Goal: Task Accomplishment & Management: Complete application form

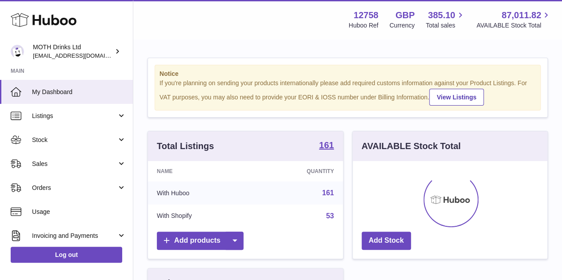
scroll to position [139, 195]
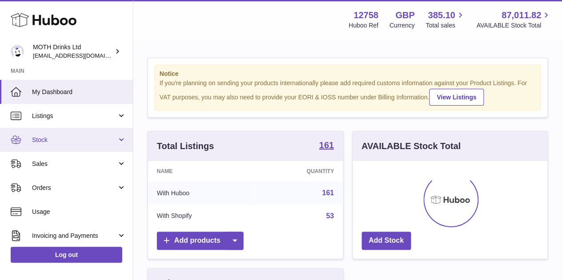
click at [69, 148] on link "Stock" at bounding box center [66, 140] width 133 height 24
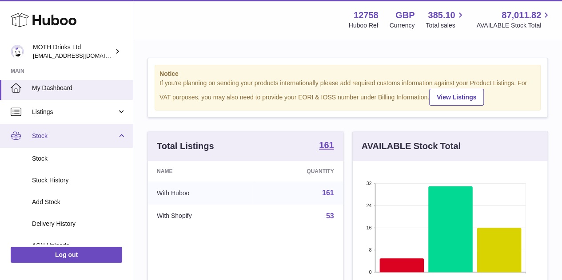
scroll to position [4, 0]
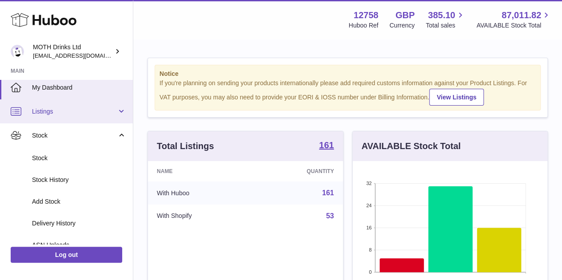
click at [68, 110] on span "Listings" at bounding box center [74, 112] width 85 height 8
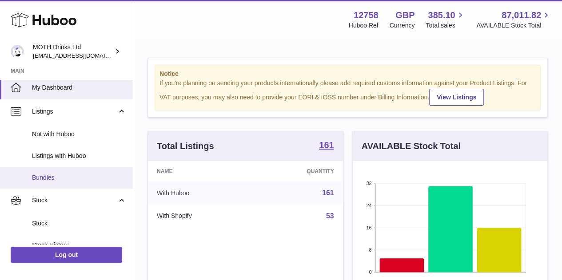
click at [67, 172] on link "Bundles" at bounding box center [66, 178] width 133 height 22
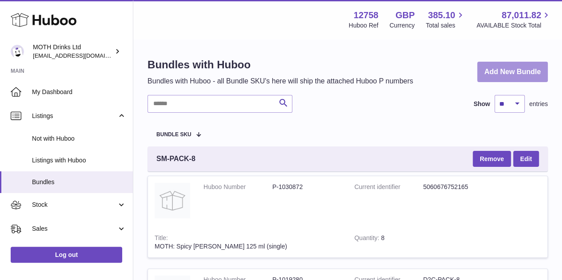
click at [507, 72] on link "Add New Bundle" at bounding box center [512, 72] width 71 height 21
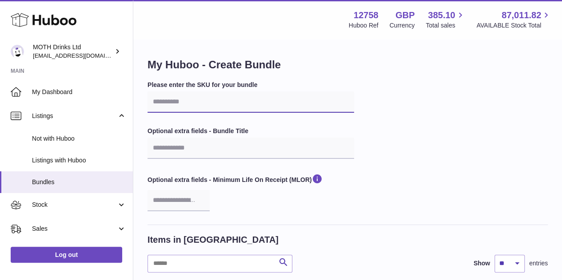
click at [244, 98] on input "text" at bounding box center [251, 102] width 207 height 21
click at [196, 92] on input "text" at bounding box center [251, 102] width 207 height 21
paste input "**********"
type input "**********"
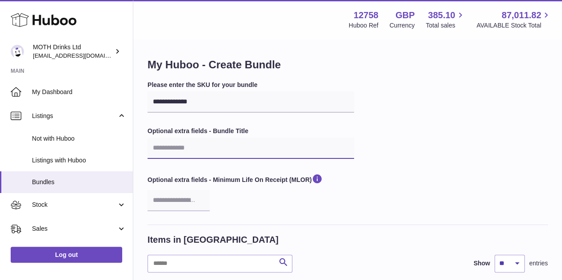
click at [251, 150] on input "text" at bounding box center [251, 148] width 207 height 21
paste input "**********"
type input "**********"
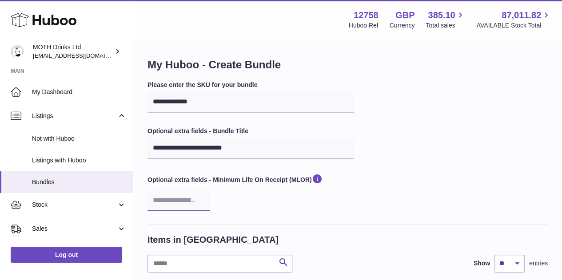
click at [165, 204] on input "number" at bounding box center [179, 200] width 62 height 21
type input "**"
click at [269, 210] on div "Optional extra fields - Minimum Life On Receipt (MLOR) **" at bounding box center [251, 192] width 207 height 38
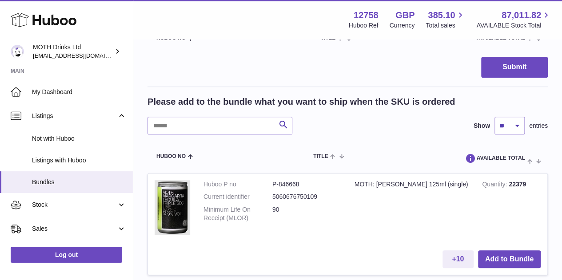
scroll to position [256, 0]
click at [205, 129] on input "text" at bounding box center [220, 125] width 145 height 18
type input "**********"
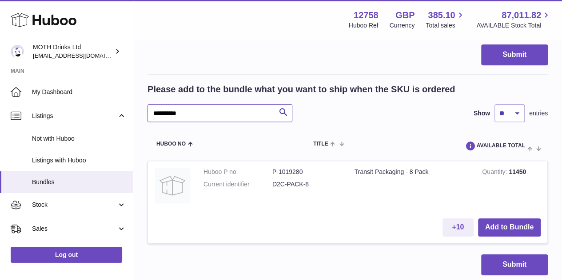
scroll to position [269, 0]
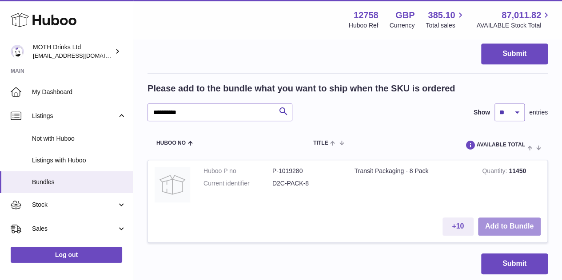
click at [497, 221] on button "Add to Bundle" at bounding box center [509, 227] width 63 height 18
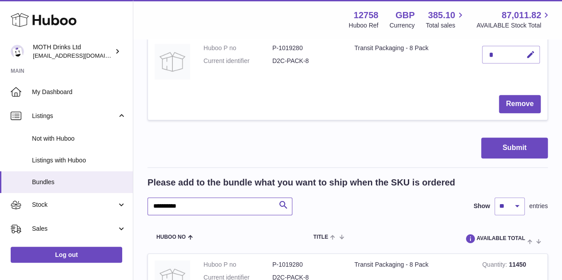
drag, startPoint x: 212, startPoint y: 203, endPoint x: 141, endPoint y: 198, distance: 70.8
click at [141, 198] on div "**********" at bounding box center [347, 79] width 429 height 616
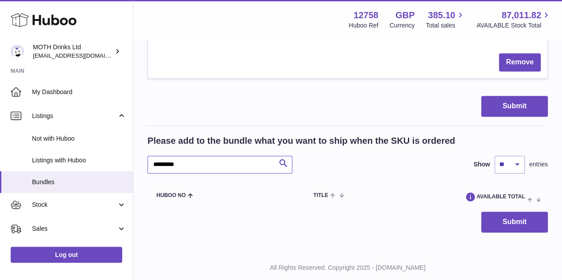
scroll to position [311, 0]
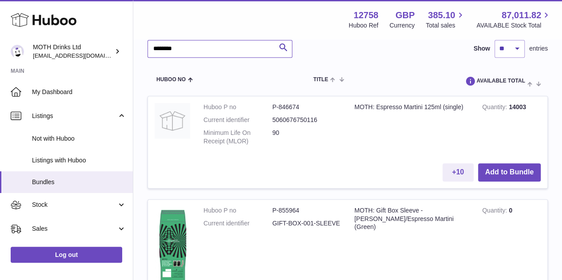
scroll to position [427, 0]
type input "********"
click at [509, 175] on button "Add to Bundle" at bounding box center [509, 172] width 63 height 18
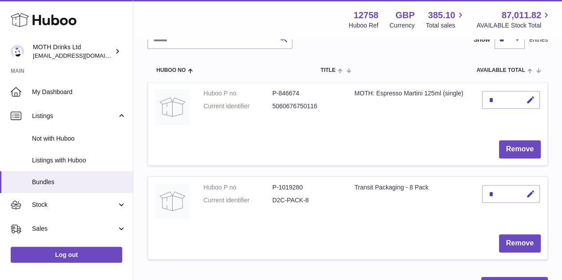
scroll to position [223, 0]
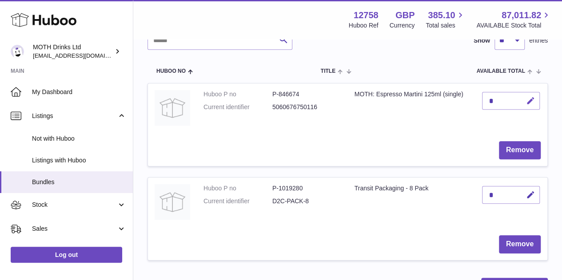
click at [534, 99] on icon "button" at bounding box center [530, 100] width 9 height 9
type input "*"
click at [521, 108] on button "submit" at bounding box center [529, 115] width 17 height 14
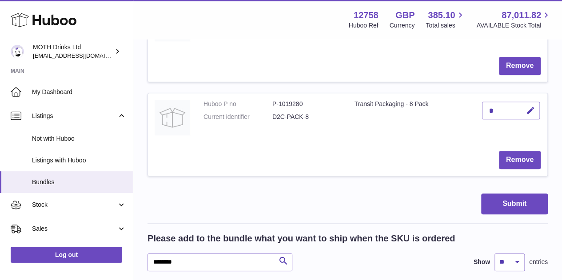
scroll to position [307, 0]
click at [405, 158] on td "Remove" at bounding box center [347, 160] width 399 height 32
drag, startPoint x: 215, startPoint y: 261, endPoint x: 132, endPoint y: 259, distance: 83.1
type input "*********"
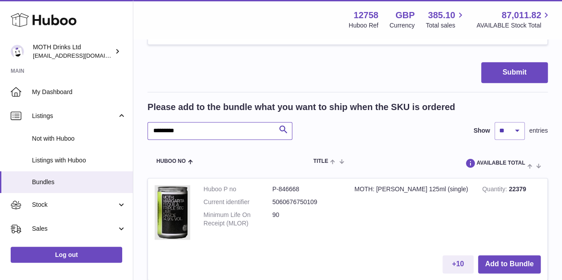
scroll to position [439, 0]
click at [511, 258] on button "Add to Bundle" at bounding box center [509, 264] width 63 height 18
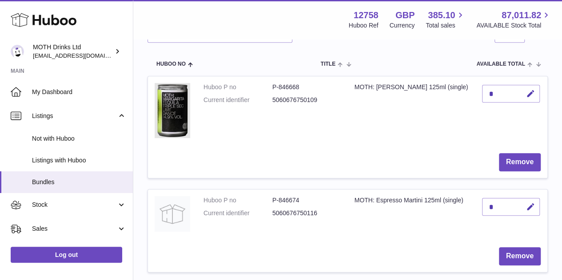
scroll to position [228, 0]
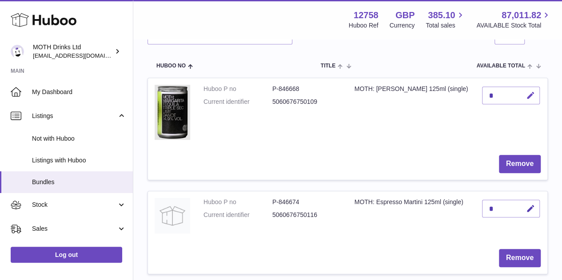
click at [533, 92] on icon "button" at bounding box center [530, 95] width 9 height 9
type input "*"
click at [521, 88] on button "submit" at bounding box center [529, 95] width 17 height 14
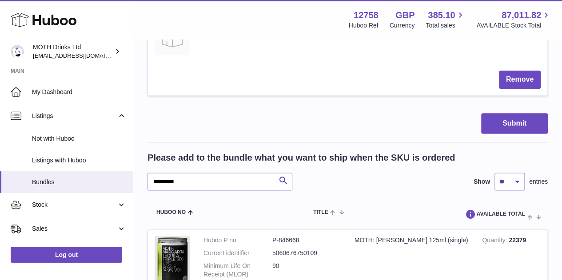
scroll to position [507, 0]
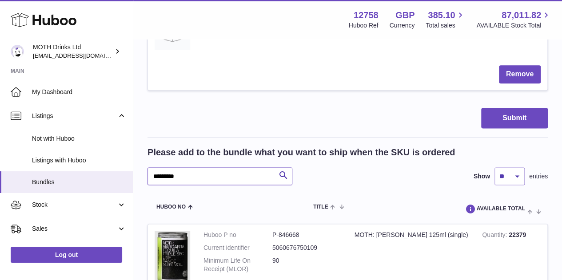
drag, startPoint x: 221, startPoint y: 180, endPoint x: 141, endPoint y: 178, distance: 79.6
type input "**********"
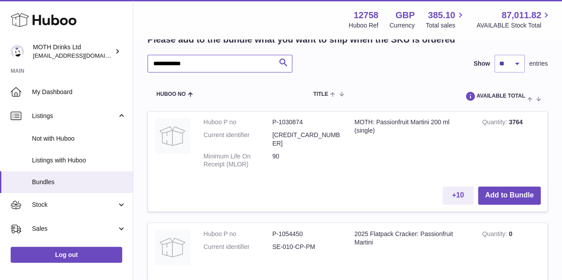
scroll to position [622, 0]
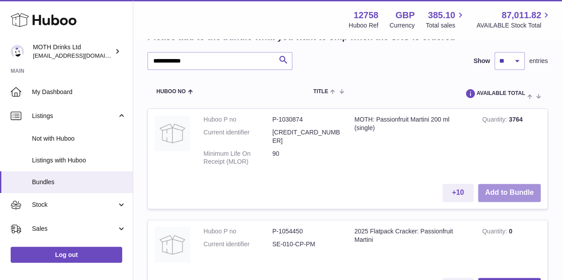
click at [498, 185] on button "Add to Bundle" at bounding box center [509, 193] width 63 height 18
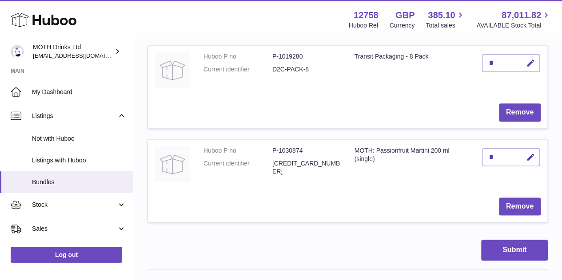
scroll to position [416, 0]
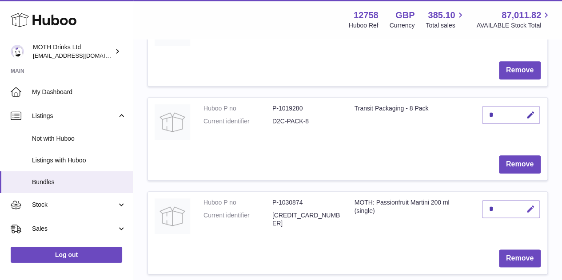
click at [528, 205] on icon "button" at bounding box center [530, 209] width 9 height 9
type input "*"
click at [521, 202] on button "submit" at bounding box center [529, 209] width 17 height 14
click at [386, 222] on td "MOTH: Passionfruit Martini 200 ml (single)" at bounding box center [412, 217] width 128 height 51
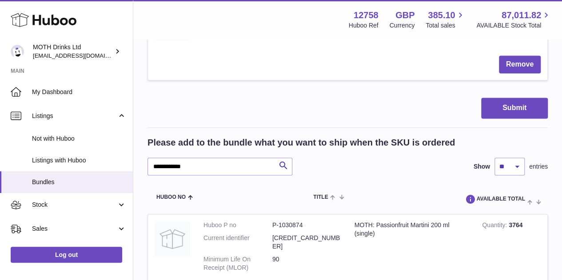
scroll to position [611, 0]
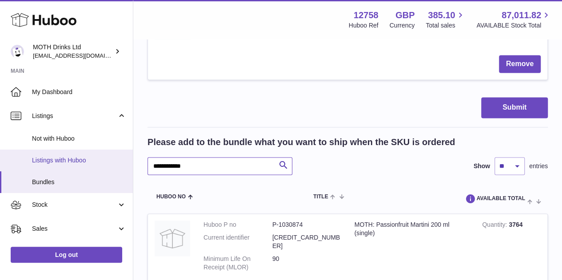
drag, startPoint x: 219, startPoint y: 161, endPoint x: 128, endPoint y: 161, distance: 91.5
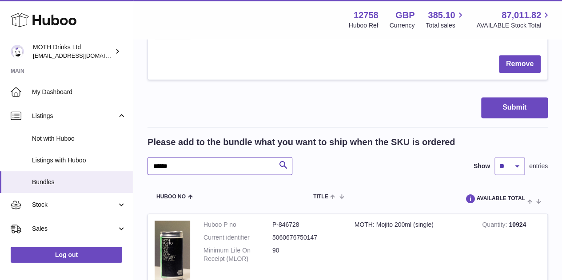
scroll to position [698, 0]
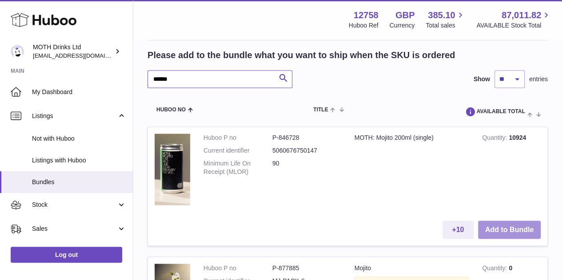
type input "******"
click at [508, 223] on button "Add to Bundle" at bounding box center [509, 230] width 63 height 18
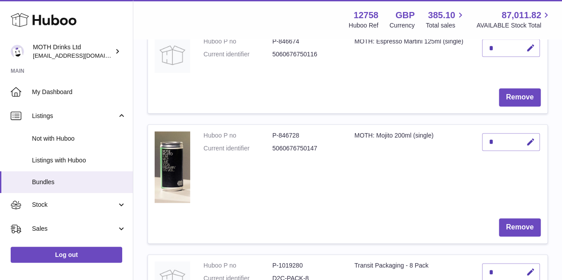
scroll to position [386, 0]
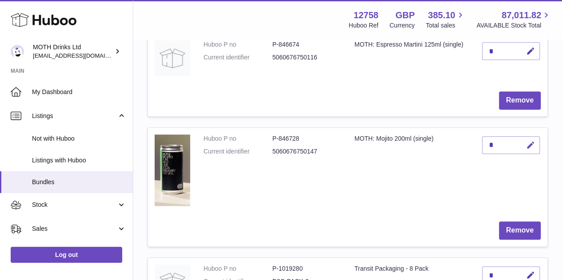
click at [531, 147] on icon "button" at bounding box center [530, 145] width 9 height 9
type input "*"
click at [521, 138] on button "submit" at bounding box center [529, 145] width 17 height 14
click at [342, 182] on td "Huboo P no P-846728 Current identifier 5060676750147" at bounding box center [272, 171] width 151 height 87
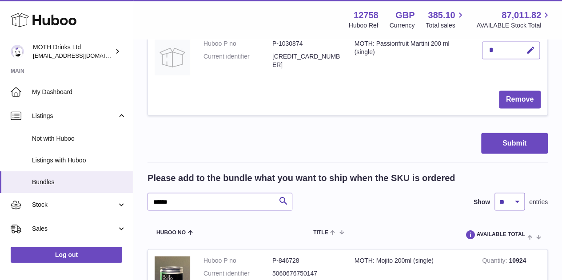
scroll to position [706, 0]
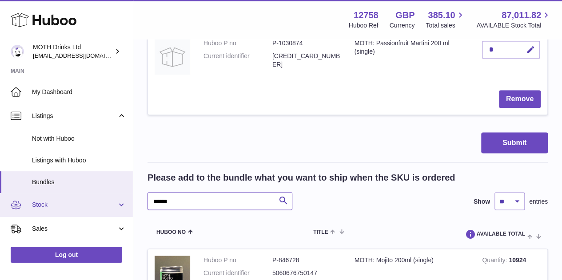
drag, startPoint x: 225, startPoint y: 200, endPoint x: 124, endPoint y: 205, distance: 100.5
click at [124, 205] on div "**********" at bounding box center [281, 84] width 562 height 1580
type input "*******"
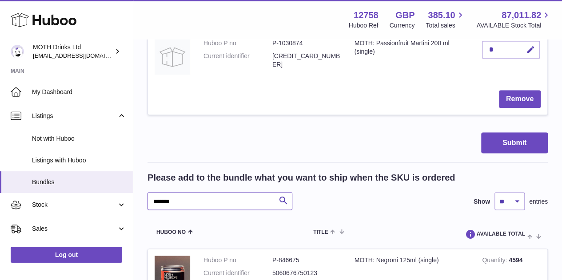
scroll to position [784, 0]
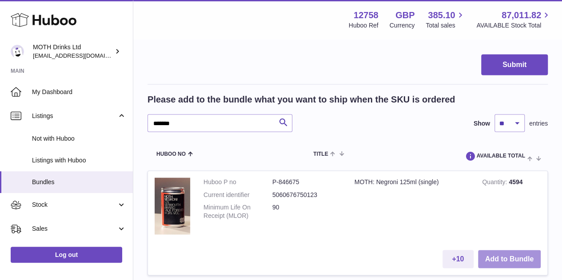
click at [512, 255] on button "Add to Bundle" at bounding box center [509, 259] width 63 height 18
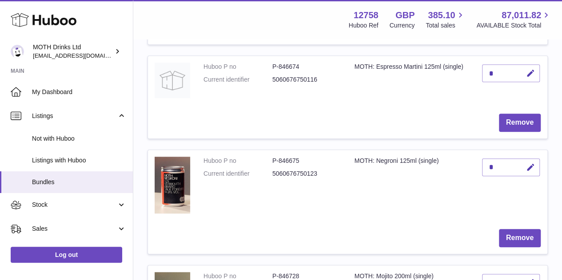
scroll to position [365, 0]
click at [529, 165] on icon "button" at bounding box center [530, 166] width 9 height 9
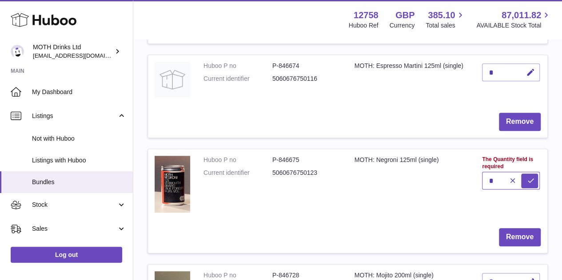
type input "*"
click at [521, 174] on button "submit" at bounding box center [529, 181] width 17 height 14
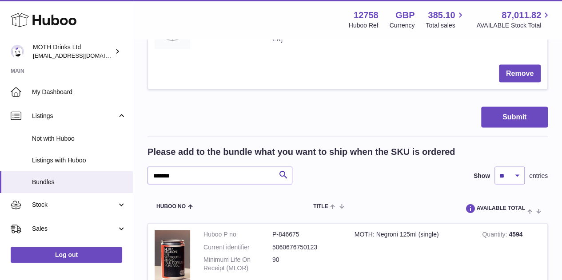
scroll to position [846, 0]
click at [511, 117] on button "Submit" at bounding box center [514, 118] width 67 height 21
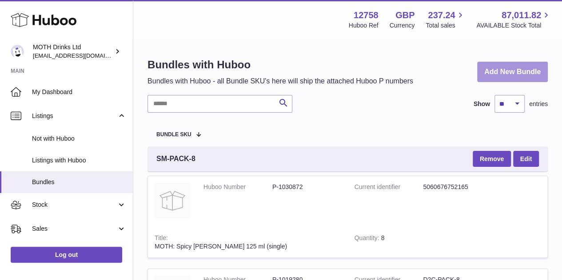
click at [524, 66] on link "Add New Bundle" at bounding box center [512, 72] width 71 height 21
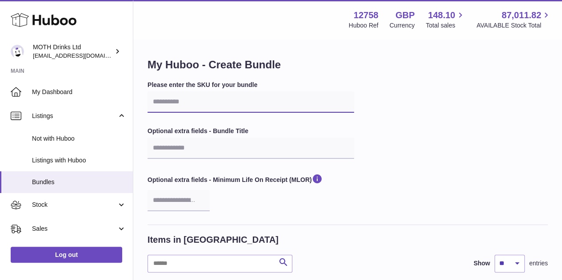
click at [228, 103] on input "text" at bounding box center [251, 102] width 207 height 21
paste input "**********"
type input "**********"
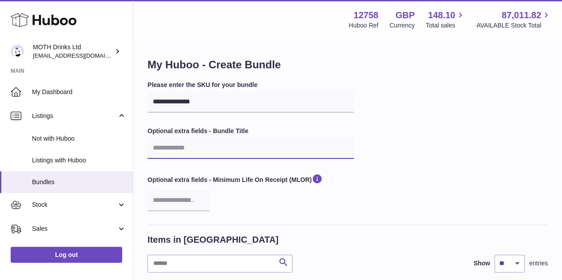
click at [204, 150] on input "text" at bounding box center [251, 148] width 207 height 21
click at [199, 149] on input "text" at bounding box center [251, 148] width 207 height 21
paste input "**********"
type input "**********"
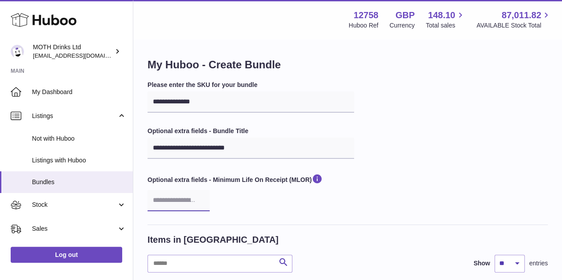
type input "**"
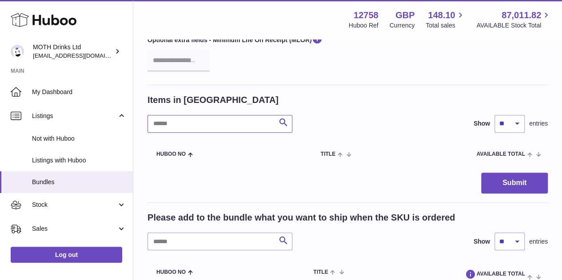
scroll to position [145, 0]
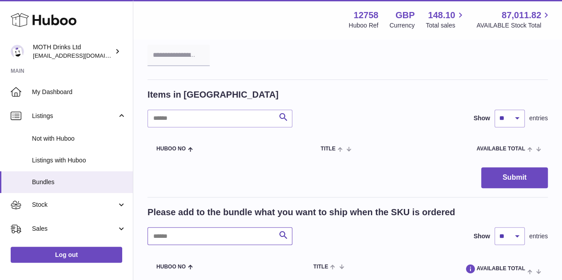
click at [209, 237] on input "text" at bounding box center [220, 237] width 145 height 18
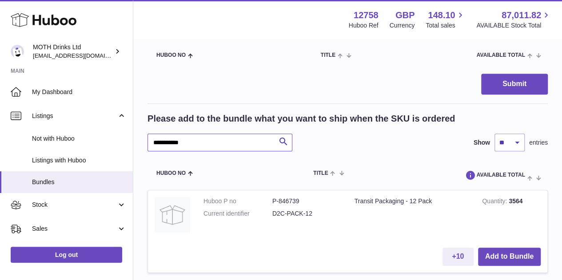
scroll to position [240, 0]
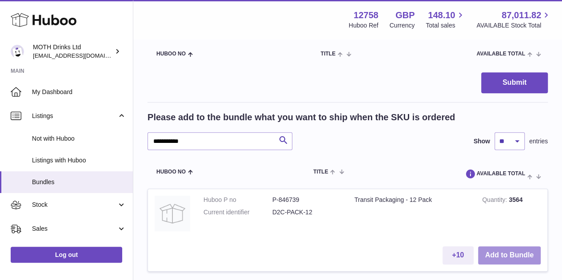
click at [510, 251] on button "Add to Bundle" at bounding box center [509, 256] width 63 height 18
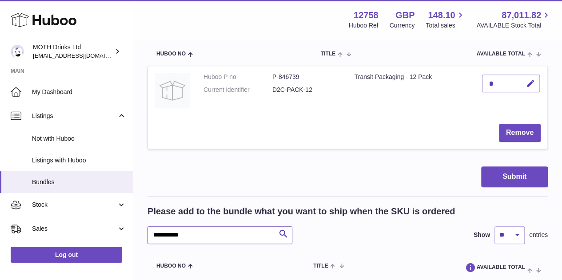
drag, startPoint x: 219, startPoint y: 237, endPoint x: 132, endPoint y: 239, distance: 87.6
click at [132, 239] on div "**********" at bounding box center [281, 161] width 562 height 802
type input "********"
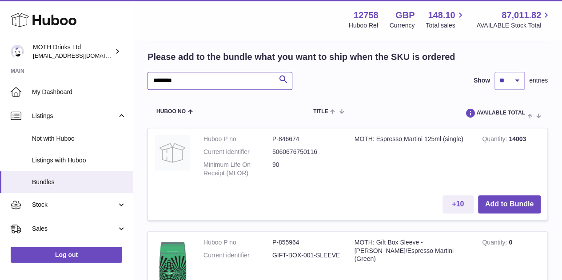
scroll to position [396, 0]
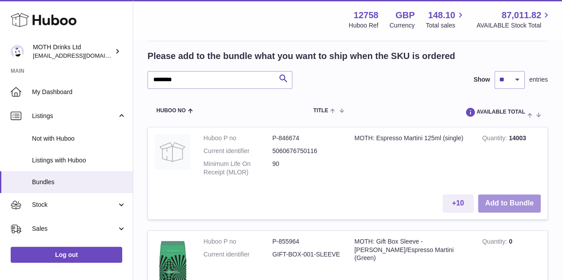
click at [504, 205] on button "Add to Bundle" at bounding box center [509, 204] width 63 height 18
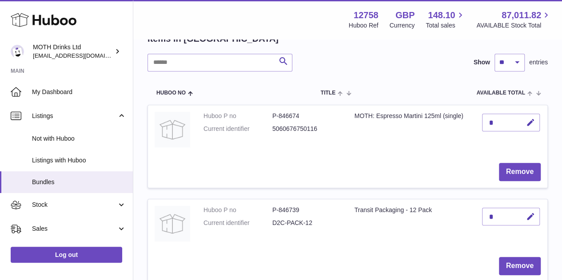
scroll to position [187, 0]
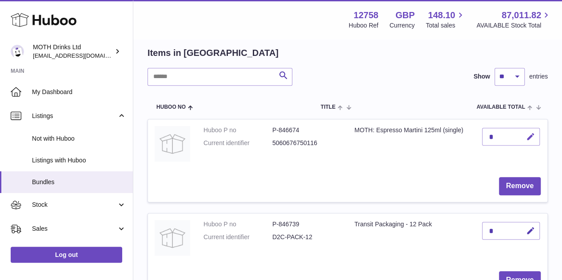
click at [528, 136] on icon "button" at bounding box center [530, 136] width 9 height 9
type input "*"
click at [521, 144] on button "submit" at bounding box center [529, 151] width 17 height 14
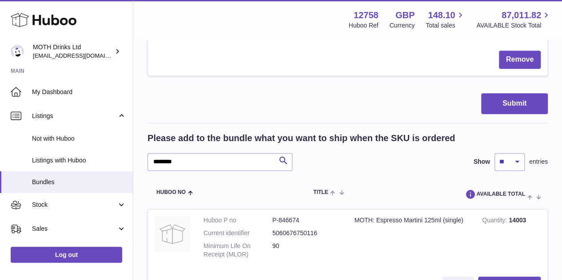
scroll to position [409, 0]
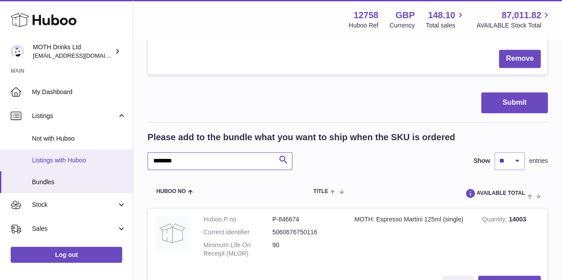
drag, startPoint x: 240, startPoint y: 162, endPoint x: 123, endPoint y: 159, distance: 116.9
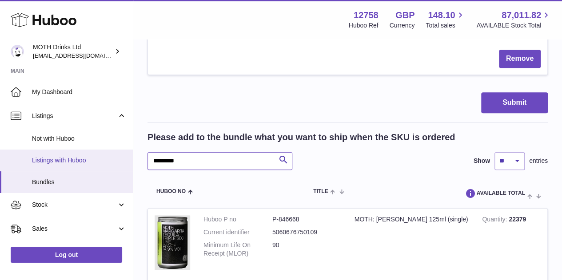
type input "*********"
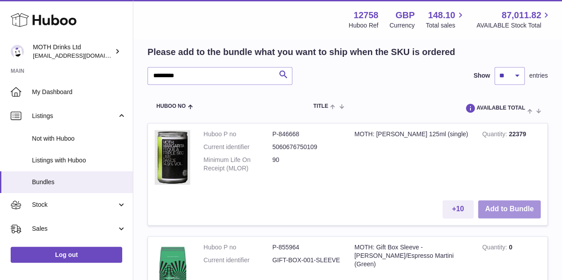
click at [513, 211] on button "Add to Bundle" at bounding box center [509, 209] width 63 height 18
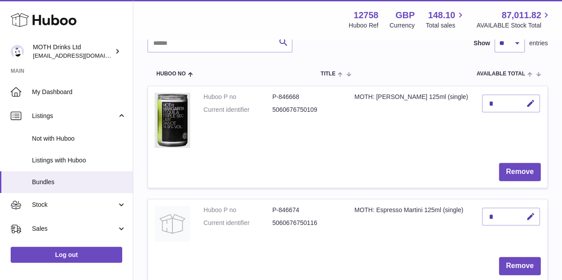
scroll to position [220, 0]
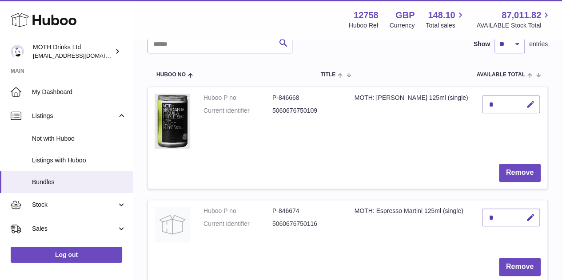
click at [525, 101] on button "button" at bounding box center [529, 105] width 21 height 18
type input "*"
click at [521, 112] on button "submit" at bounding box center [529, 119] width 17 height 14
click at [331, 182] on td "Remove" at bounding box center [347, 173] width 399 height 32
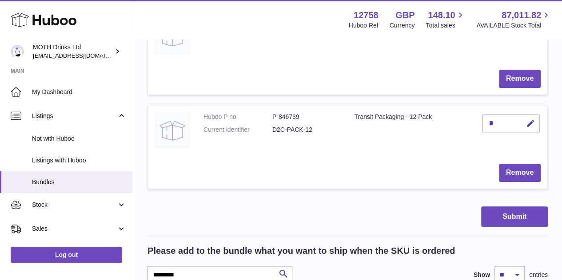
scroll to position [420, 0]
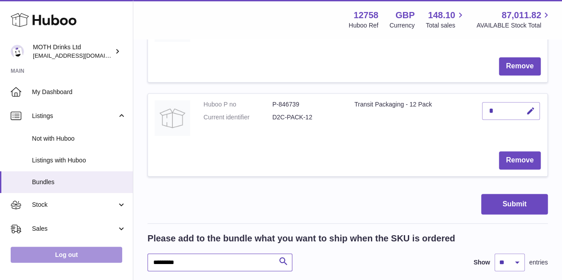
drag, startPoint x: 212, startPoint y: 264, endPoint x: 115, endPoint y: 253, distance: 97.9
type input "******"
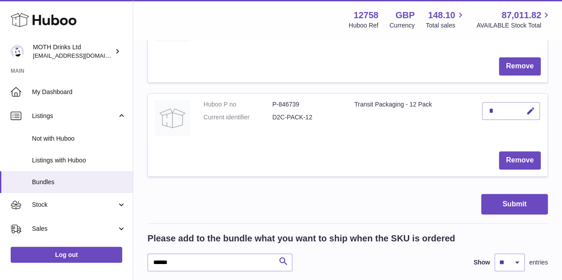
click at [298, 263] on div "****** Search Show ** ** ** *** entries" at bounding box center [348, 263] width 400 height 18
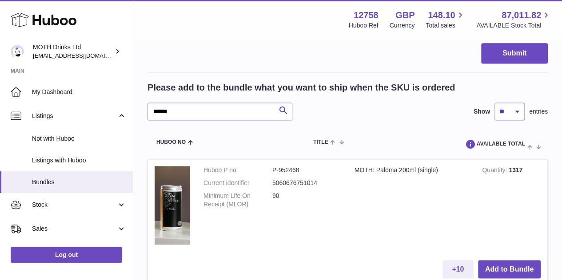
scroll to position [577, 0]
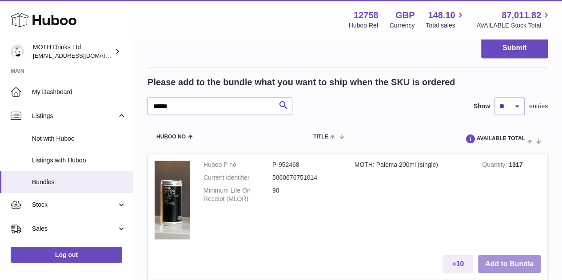
click at [506, 265] on button "Add to Bundle" at bounding box center [509, 264] width 63 height 18
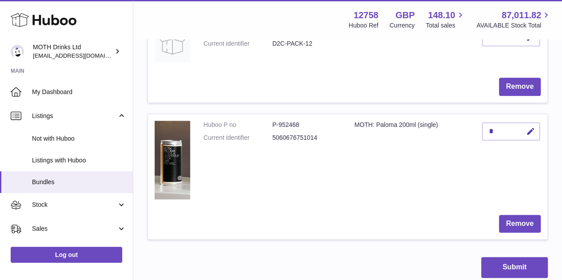
scroll to position [485, 0]
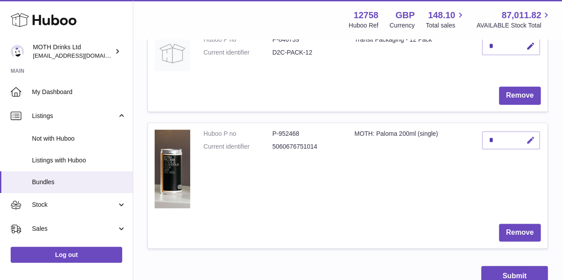
click at [536, 140] on button "button" at bounding box center [529, 141] width 21 height 18
type input "*"
click at [521, 148] on button "submit" at bounding box center [529, 155] width 17 height 14
click at [326, 100] on td "Remove" at bounding box center [347, 96] width 399 height 32
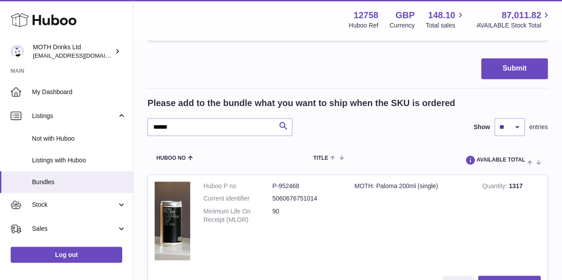
scroll to position [691, 0]
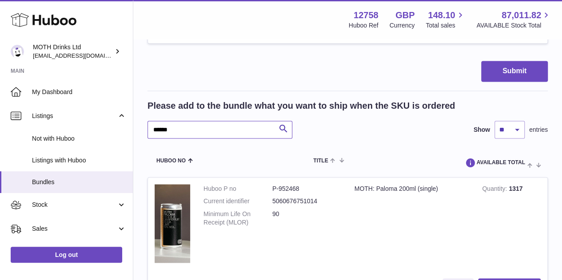
drag, startPoint x: 216, startPoint y: 121, endPoint x: 136, endPoint y: 125, distance: 80.1
type input "*******"
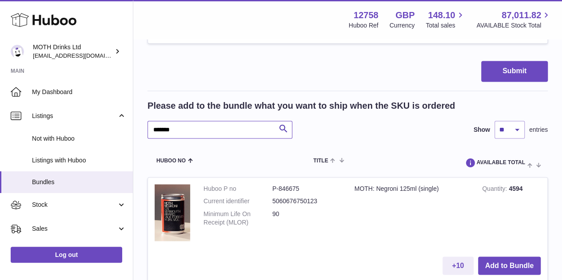
scroll to position [739, 0]
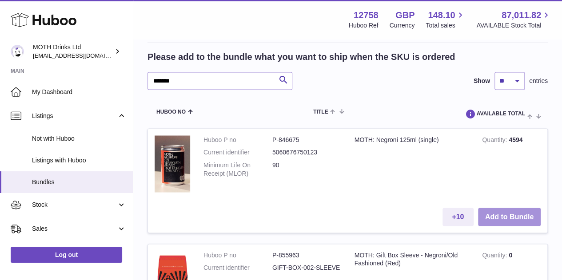
click at [527, 224] on button "Add to Bundle" at bounding box center [509, 217] width 63 height 18
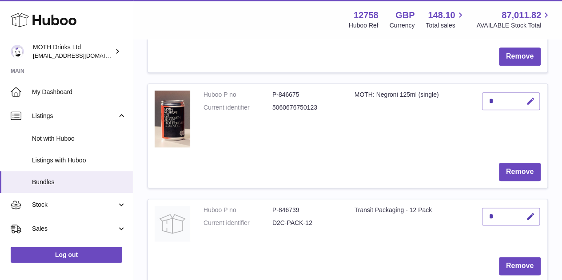
scroll to position [433, 0]
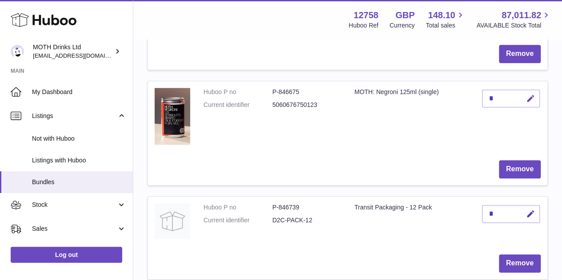
click at [527, 100] on icon "button" at bounding box center [530, 98] width 9 height 9
type input "*"
click at [521, 106] on button "submit" at bounding box center [529, 113] width 17 height 14
click at [386, 104] on td "MOTH: Negroni 125ml (single)" at bounding box center [412, 117] width 128 height 72
click at [531, 100] on icon "button" at bounding box center [530, 98] width 9 height 9
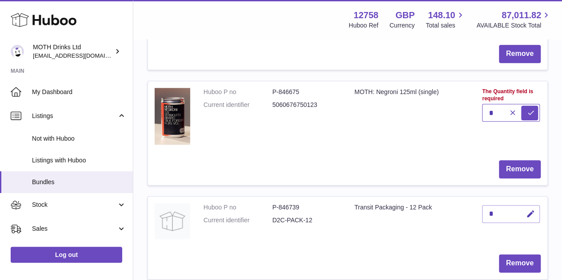
type input "*"
click at [521, 106] on button "submit" at bounding box center [529, 113] width 17 height 14
click at [437, 158] on td "Remove" at bounding box center [347, 170] width 399 height 32
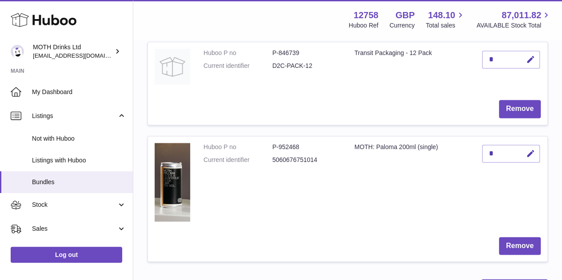
scroll to position [588, 0]
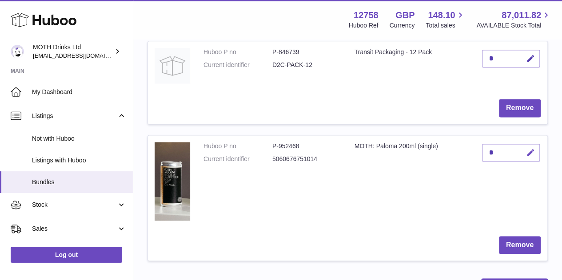
click at [535, 150] on icon "button" at bounding box center [530, 152] width 9 height 9
type input "*"
click at [521, 160] on button "submit" at bounding box center [529, 167] width 17 height 14
click at [267, 168] on td "Huboo P no P-952468 Current identifier 5060676751014" at bounding box center [272, 183] width 151 height 94
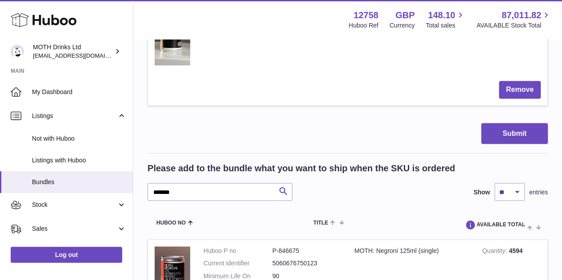
scroll to position [744, 0]
drag, startPoint x: 219, startPoint y: 191, endPoint x: 136, endPoint y: 185, distance: 82.4
click at [136, 185] on div "**********" at bounding box center [347, 71] width 429 height 1551
type input "******"
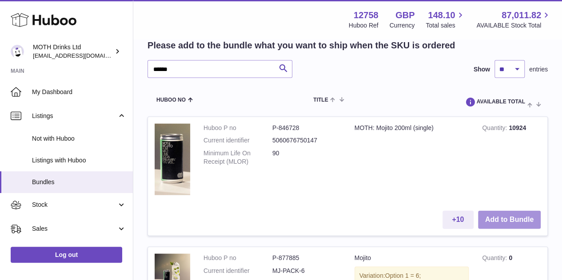
click at [507, 221] on button "Add to Bundle" at bounding box center [509, 220] width 63 height 18
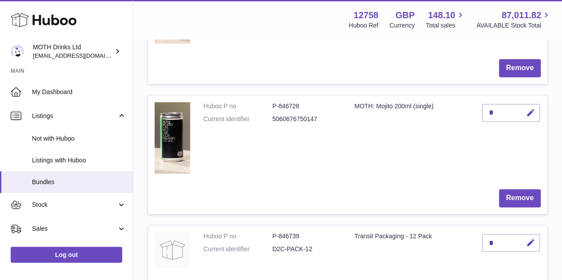
scroll to position [535, 0]
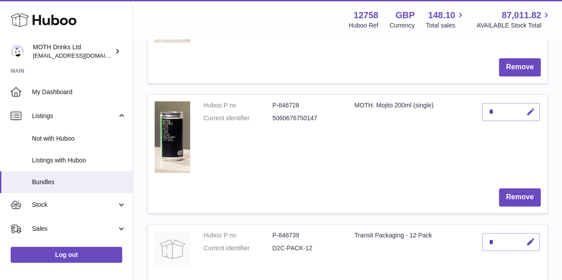
click at [535, 110] on icon "button" at bounding box center [530, 112] width 9 height 9
type input "*"
click at [521, 119] on button "submit" at bounding box center [529, 126] width 17 height 14
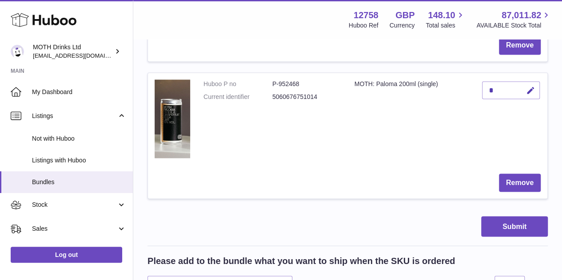
scroll to position [782, 0]
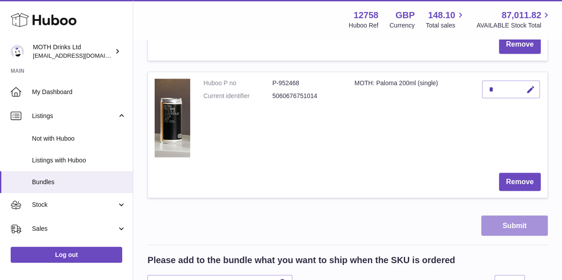
click at [498, 230] on button "Submit" at bounding box center [514, 226] width 67 height 21
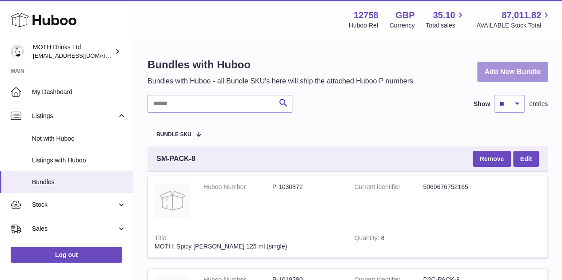
click at [511, 62] on link "Add New Bundle" at bounding box center [512, 72] width 71 height 21
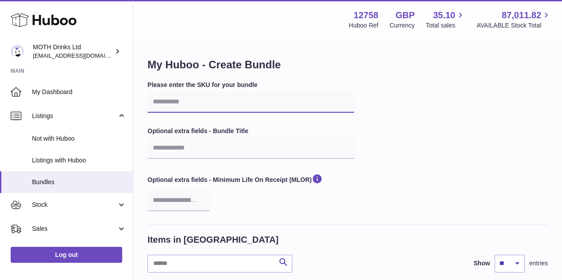
click at [236, 108] on input "text" at bounding box center [251, 102] width 207 height 21
paste input "**********"
type input "**********"
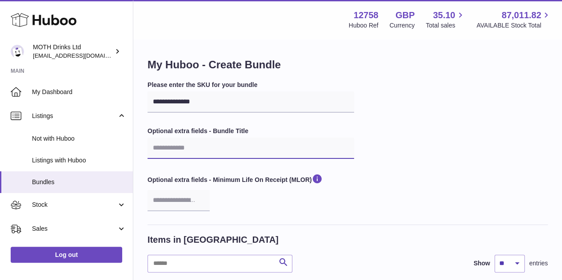
click at [223, 150] on input "text" at bounding box center [251, 148] width 207 height 21
click at [240, 144] on input "text" at bounding box center [251, 148] width 207 height 21
paste input "**********"
type input "**********"
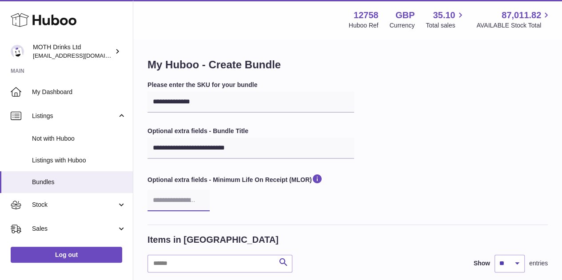
click at [180, 202] on input "number" at bounding box center [179, 200] width 62 height 21
type input "**"
click at [241, 200] on div "Optional extra fields - Minimum Life On Receipt (MLOR) **" at bounding box center [251, 192] width 207 height 38
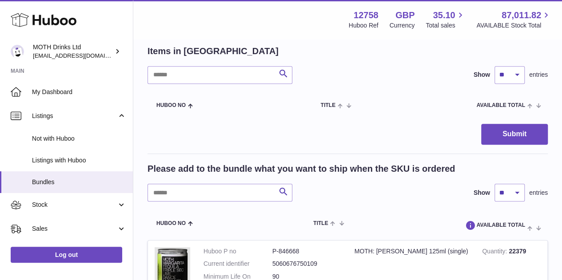
scroll to position [189, 0]
click at [228, 189] on input "text" at bounding box center [220, 193] width 145 height 18
type input "**********"
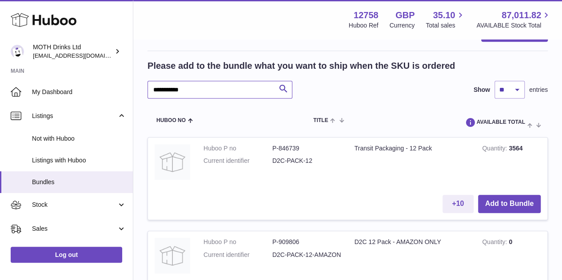
scroll to position [292, 0]
click at [495, 197] on button "Add to Bundle" at bounding box center [509, 204] width 63 height 18
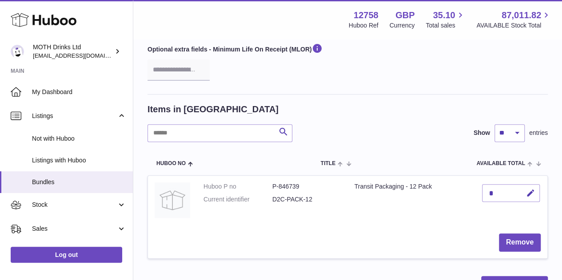
scroll to position [132, 0]
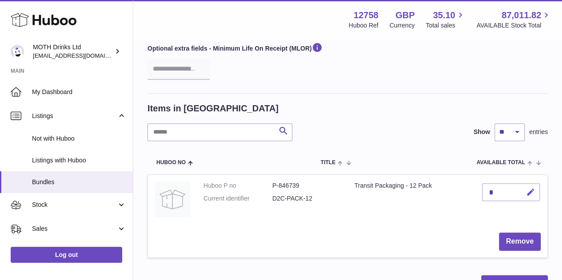
click at [527, 192] on icon "button" at bounding box center [530, 192] width 9 height 9
type input "*"
click at [521, 185] on button "submit" at bounding box center [529, 192] width 17 height 14
click at [404, 211] on td "Transit Packaging - 12 Pack" at bounding box center [412, 200] width 128 height 51
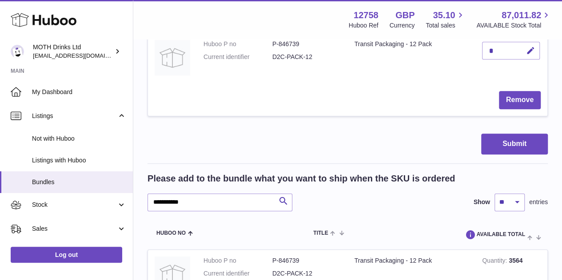
scroll to position [289, 0]
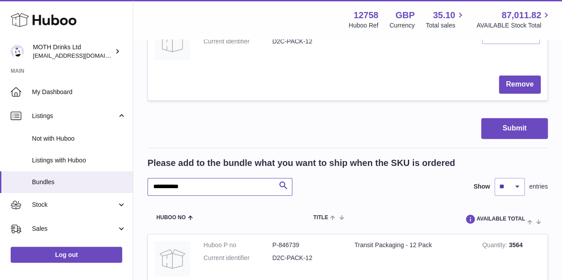
click at [220, 193] on input "**********" at bounding box center [220, 187] width 145 height 18
type input "**********"
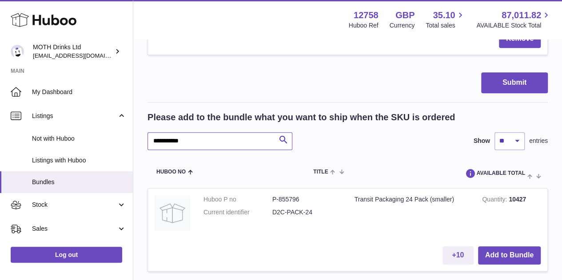
scroll to position [338, 0]
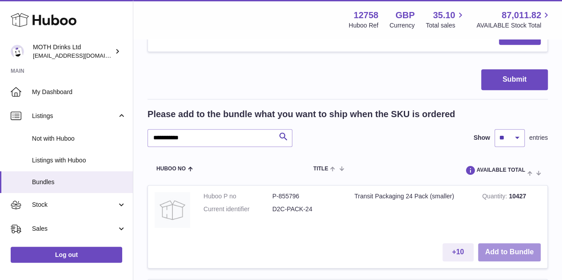
click at [525, 251] on button "Add to Bundle" at bounding box center [509, 252] width 63 height 18
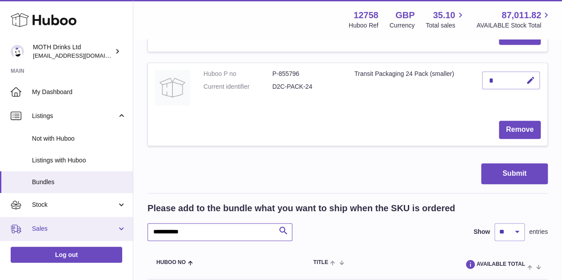
drag, startPoint x: 230, startPoint y: 225, endPoint x: 108, endPoint y: 219, distance: 122.8
click at [108, 219] on div "**********" at bounding box center [281, 110] width 562 height 896
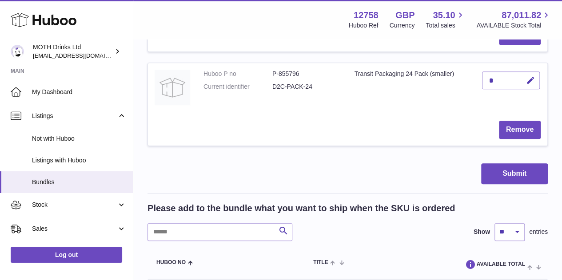
scroll to position [384, 0]
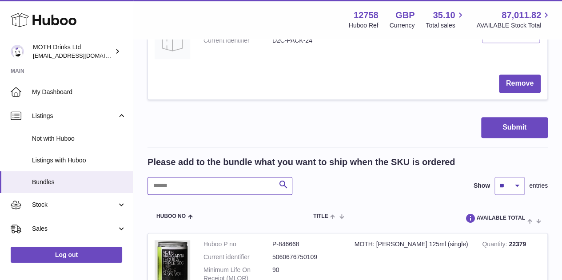
click at [213, 188] on input "text" at bounding box center [220, 186] width 145 height 18
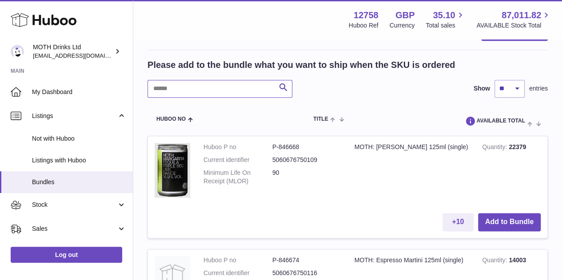
scroll to position [486, 0]
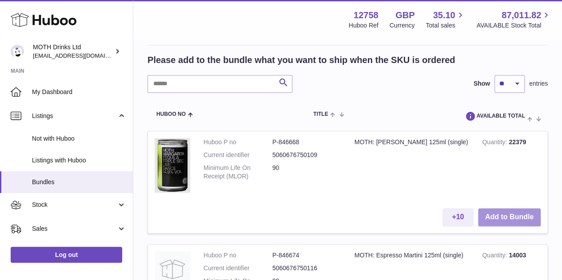
click at [515, 215] on button "Add to Bundle" at bounding box center [509, 217] width 63 height 18
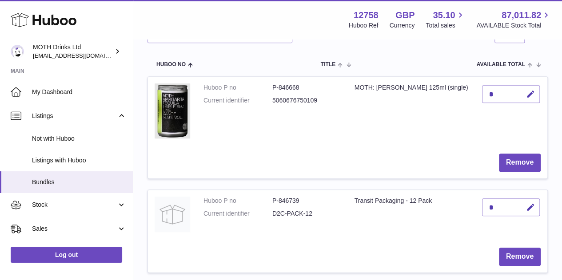
scroll to position [228, 0]
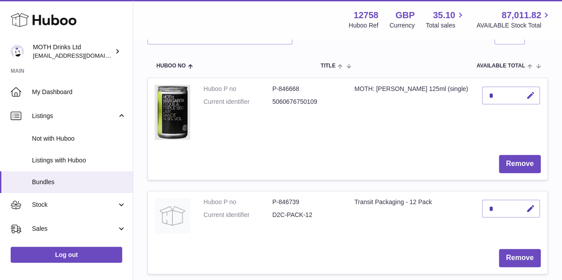
click at [536, 90] on button "button" at bounding box center [529, 96] width 21 height 18
type input "*"
click at [521, 103] on button "submit" at bounding box center [529, 110] width 17 height 14
click at [339, 187] on tbody "Huboo P no P-846668 Current identifier 5060676750109 MOTH: [PERSON_NAME] 125ml …" at bounding box center [348, 228] width 400 height 301
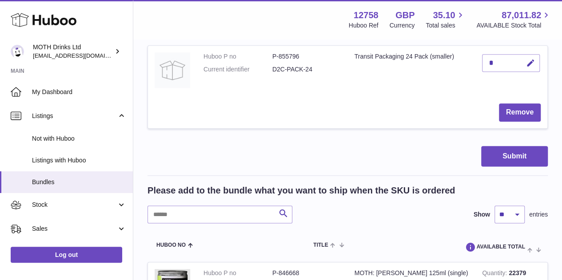
scroll to position [469, 0]
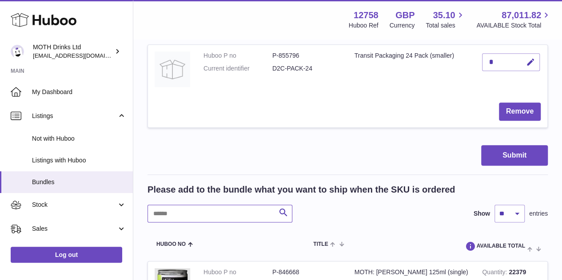
click at [233, 208] on input "text" at bounding box center [220, 214] width 145 height 18
type input "********"
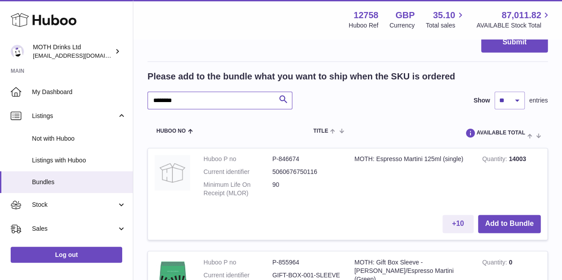
scroll to position [586, 0]
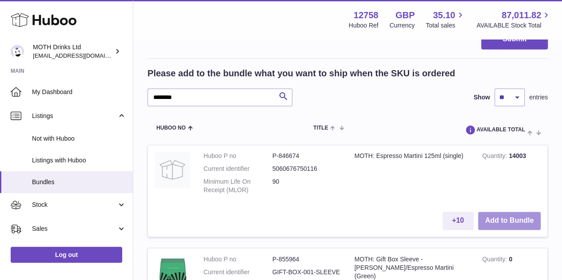
click at [510, 218] on button "Add to Bundle" at bounding box center [509, 221] width 63 height 18
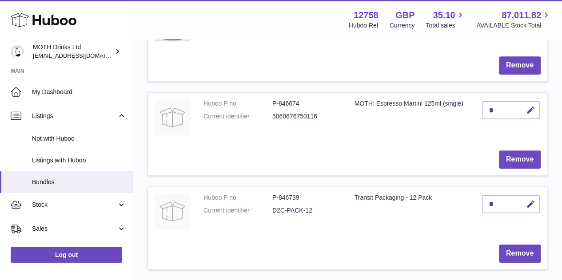
scroll to position [301, 0]
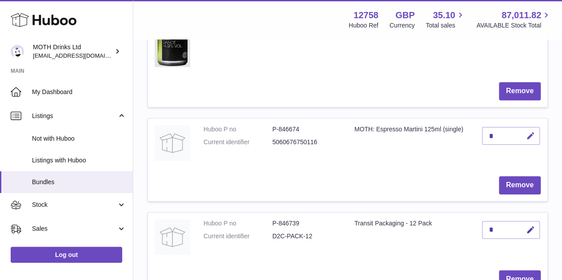
click at [529, 134] on icon "button" at bounding box center [530, 136] width 9 height 9
type input "*"
click at [521, 129] on button "submit" at bounding box center [529, 136] width 17 height 14
click at [412, 182] on td "Remove" at bounding box center [347, 186] width 399 height 32
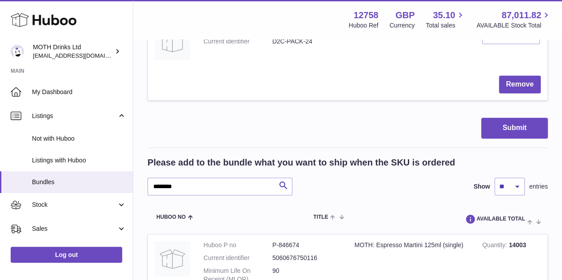
scroll to position [590, 0]
drag, startPoint x: 249, startPoint y: 188, endPoint x: 106, endPoint y: 173, distance: 143.9
click at [106, 173] on div "**********" at bounding box center [281, 244] width 562 height 1669
type input "**********"
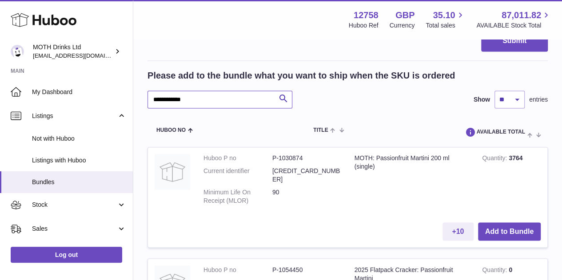
scroll to position [680, 0]
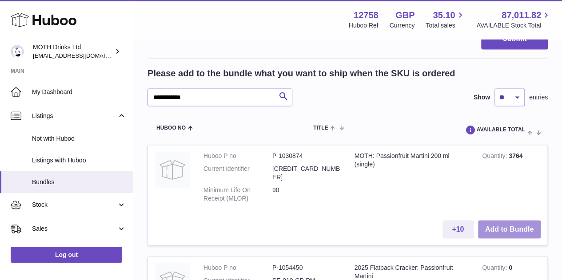
click at [520, 220] on button "Add to Bundle" at bounding box center [509, 229] width 63 height 18
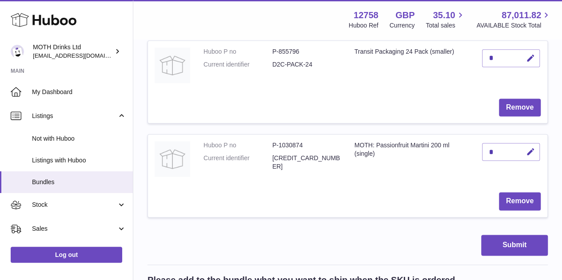
scroll to position [565, 0]
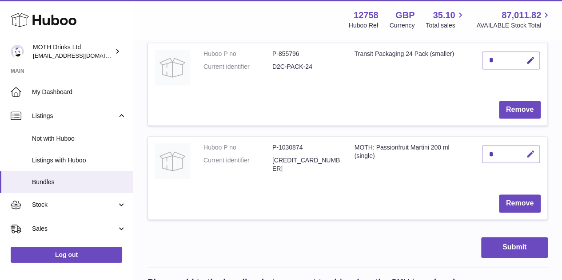
click at [528, 153] on icon "button" at bounding box center [530, 154] width 9 height 9
type input "*"
click at [521, 162] on button "submit" at bounding box center [529, 169] width 17 height 14
type input "*"
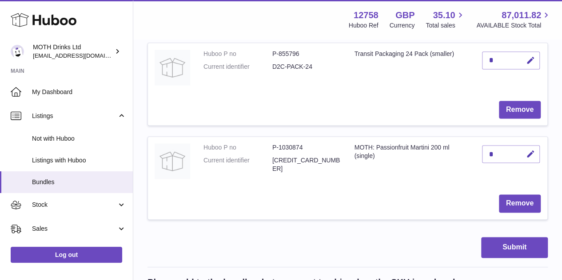
click at [431, 155] on td "MOTH: Passionfruit Martini 200 ml (single)" at bounding box center [412, 162] width 128 height 51
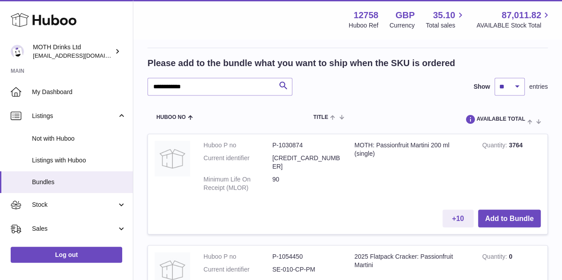
scroll to position [787, 0]
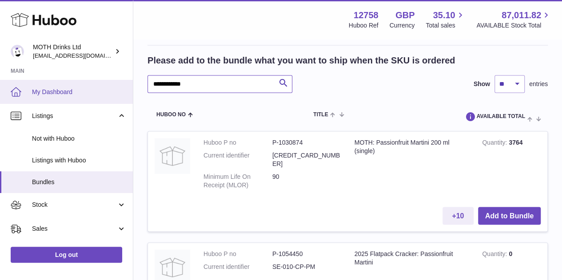
drag, startPoint x: 212, startPoint y: 84, endPoint x: 119, endPoint y: 80, distance: 93.4
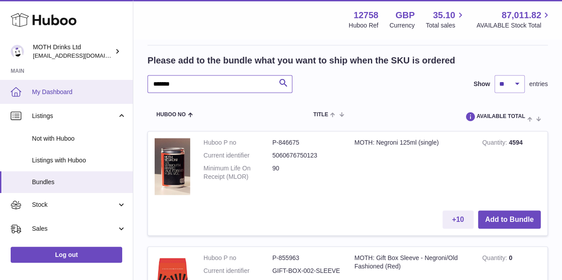
type input "*******"
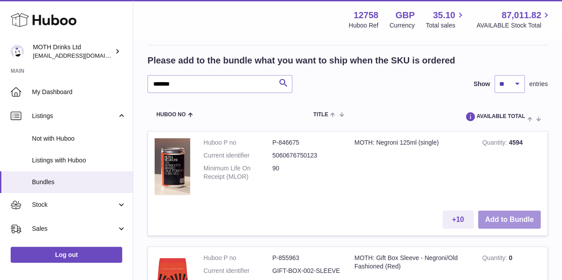
click at [514, 217] on button "Add to Bundle" at bounding box center [509, 220] width 63 height 18
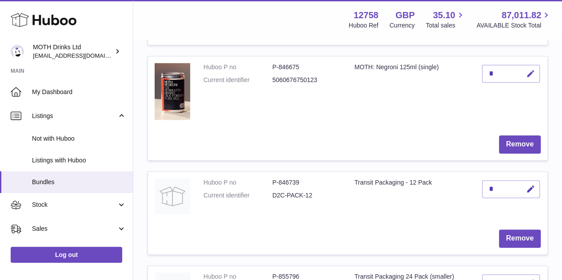
scroll to position [459, 0]
click at [528, 73] on icon "button" at bounding box center [530, 72] width 9 height 9
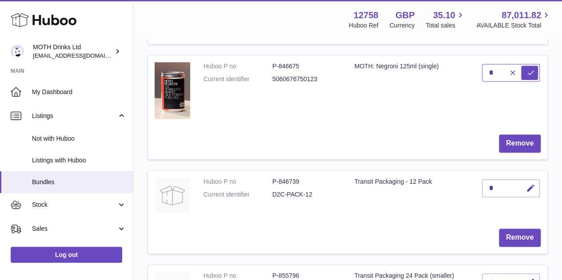
type input "*"
click at [521, 66] on button "submit" at bounding box center [529, 73] width 17 height 14
click at [433, 93] on td "MOTH: Negroni 125ml (single)" at bounding box center [412, 92] width 128 height 72
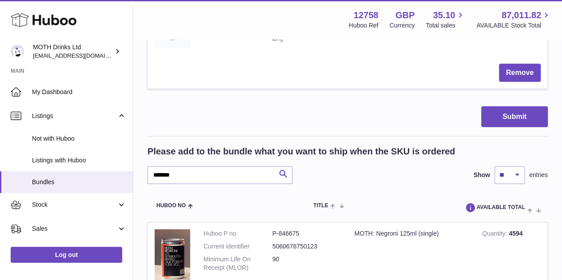
scroll to position [822, 0]
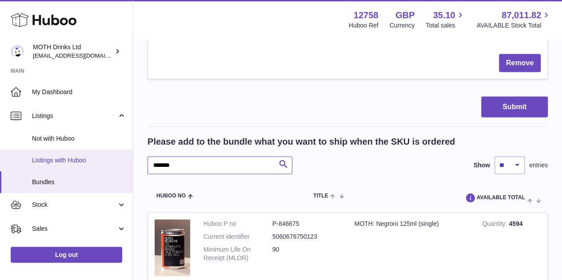
drag, startPoint x: 217, startPoint y: 161, endPoint x: 123, endPoint y: 161, distance: 93.8
click at [123, 161] on div "**********" at bounding box center [281, 25] width 562 height 1694
type input "******"
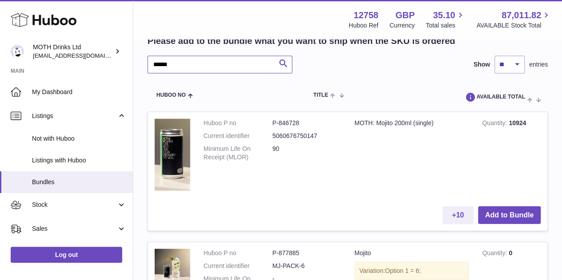
scroll to position [922, 0]
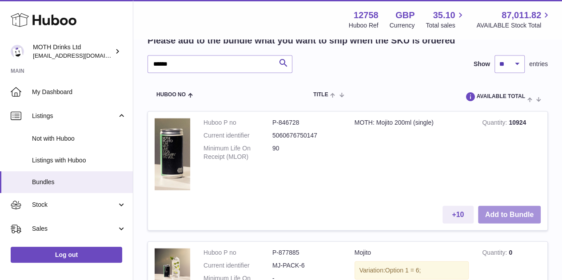
click at [504, 220] on button "Add to Bundle" at bounding box center [509, 215] width 63 height 18
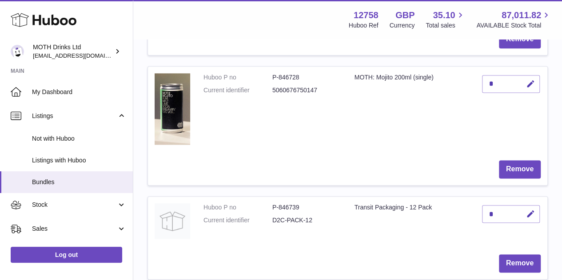
scroll to position [555, 0]
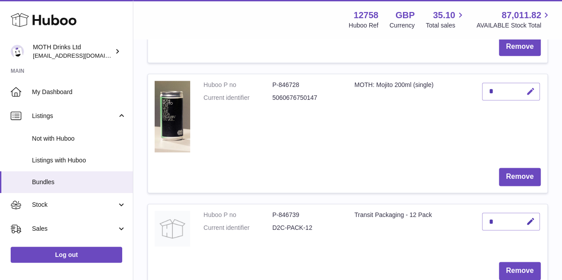
click at [527, 92] on icon "button" at bounding box center [530, 91] width 9 height 9
type input "*"
click at [521, 99] on button "submit" at bounding box center [529, 106] width 17 height 14
click at [431, 119] on td "MOTH: Mojito 200ml (single)" at bounding box center [412, 117] width 128 height 87
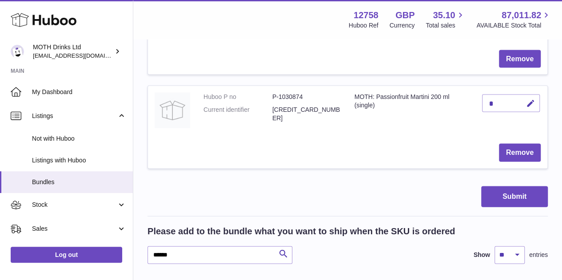
scroll to position [859, 0]
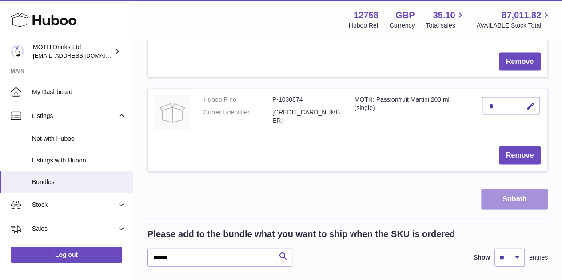
click at [491, 202] on button "Submit" at bounding box center [514, 199] width 67 height 21
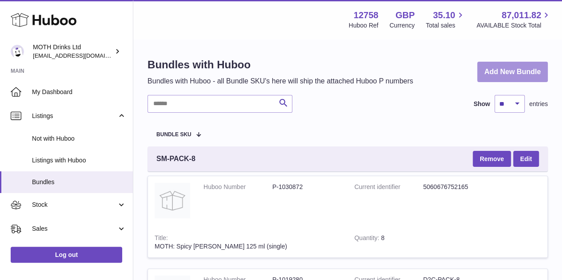
click at [507, 69] on link "Add New Bundle" at bounding box center [512, 72] width 71 height 21
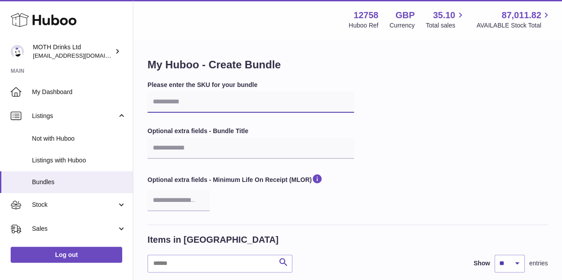
click at [233, 104] on input "text" at bounding box center [251, 102] width 207 height 21
paste input "**********"
type input "**********"
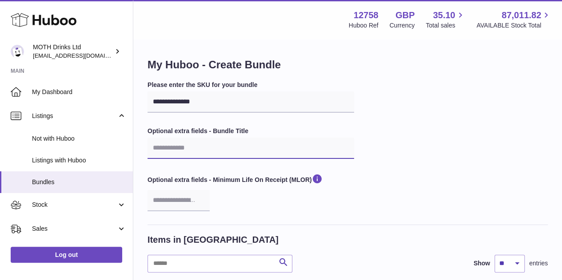
click at [199, 155] on input "text" at bounding box center [251, 148] width 207 height 21
click at [206, 133] on label "Optional extra fields - Bundle Title" at bounding box center [251, 131] width 207 height 8
click at [197, 148] on input "text" at bounding box center [251, 148] width 207 height 21
paste input "**********"
type input "**********"
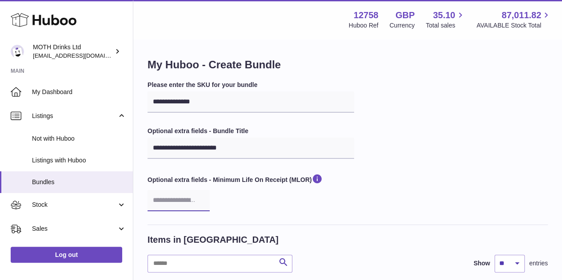
type input "**"
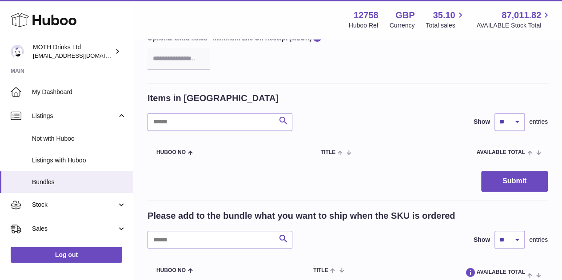
scroll to position [144, 0]
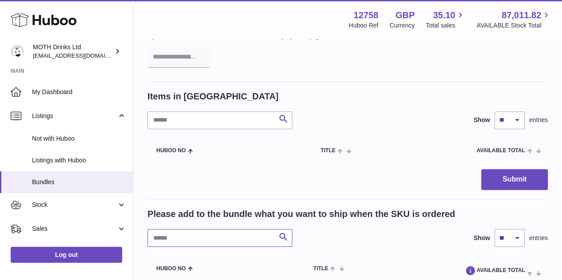
click at [177, 233] on input "text" at bounding box center [220, 238] width 145 height 18
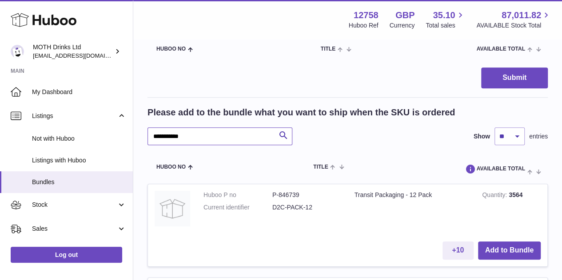
scroll to position [249, 0]
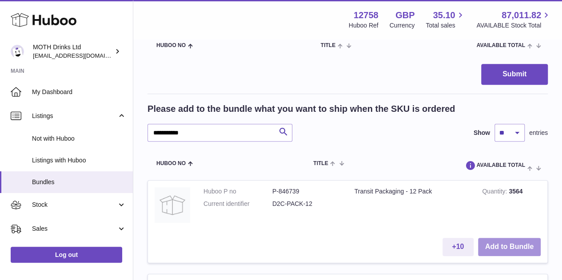
click at [502, 246] on button "Add to Bundle" at bounding box center [509, 247] width 63 height 18
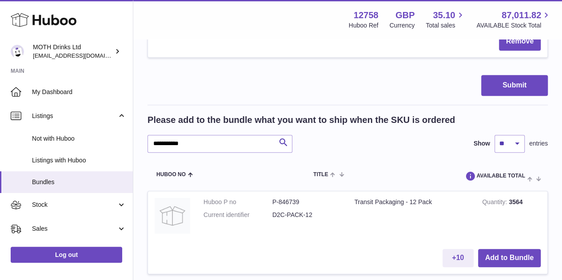
scroll to position [332, 0]
drag, startPoint x: 214, startPoint y: 140, endPoint x: 146, endPoint y: 138, distance: 68.5
click at [146, 138] on div "**********" at bounding box center [347, 63] width 429 height 710
type input "********"
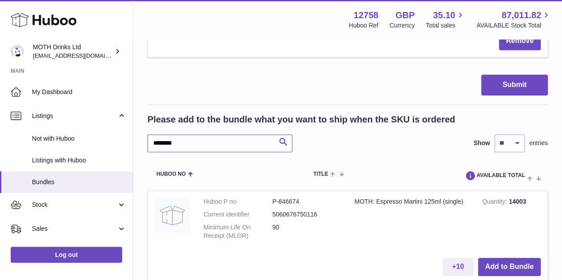
scroll to position [374, 0]
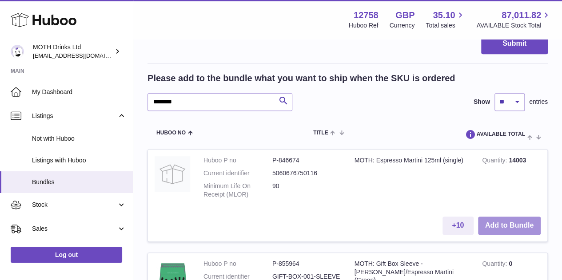
click at [508, 223] on button "Add to Bundle" at bounding box center [509, 226] width 63 height 18
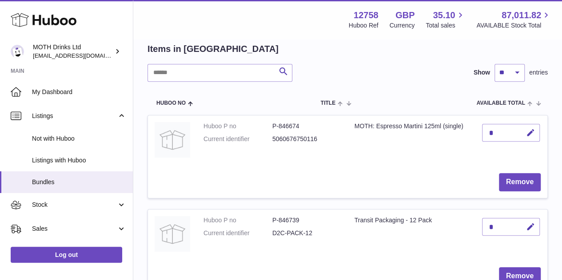
scroll to position [190, 0]
click at [527, 132] on icon "button" at bounding box center [530, 133] width 9 height 9
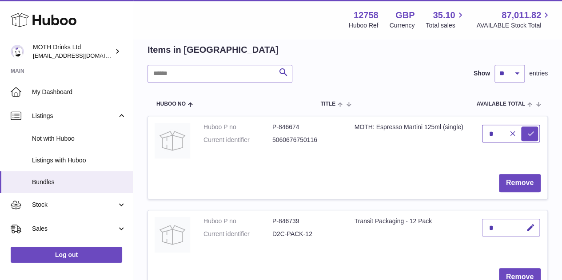
type input "*"
click at [521, 127] on button "submit" at bounding box center [529, 134] width 17 height 14
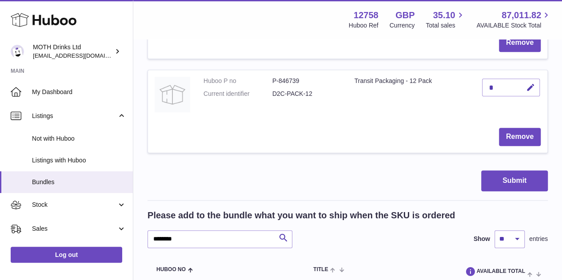
scroll to position [331, 0]
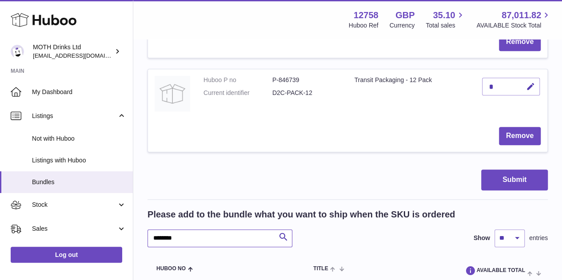
drag, startPoint x: 196, startPoint y: 235, endPoint x: 134, endPoint y: 228, distance: 62.6
type input "*********"
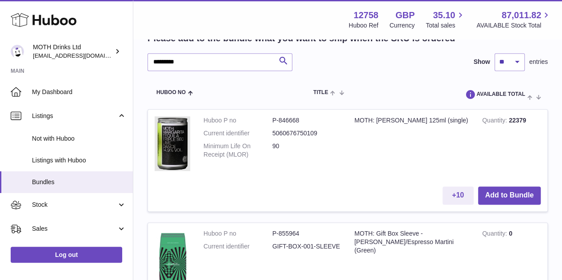
scroll to position [508, 0]
click at [519, 195] on button "Add to Bundle" at bounding box center [509, 195] width 63 height 18
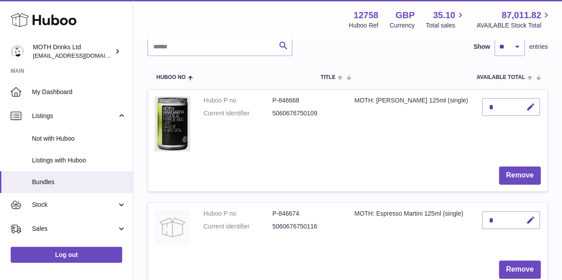
scroll to position [216, 0]
click at [531, 104] on icon "button" at bounding box center [530, 107] width 9 height 9
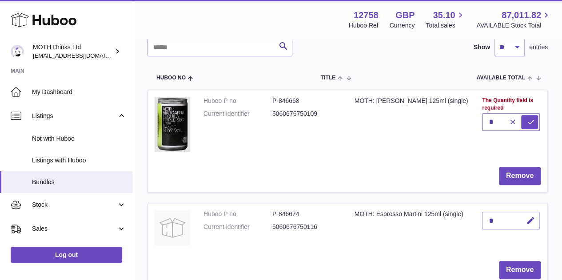
type input "*"
click at [521, 115] on button "submit" at bounding box center [529, 122] width 17 height 14
click at [425, 125] on td "MOTH: [PERSON_NAME] 125ml (single)" at bounding box center [412, 125] width 128 height 70
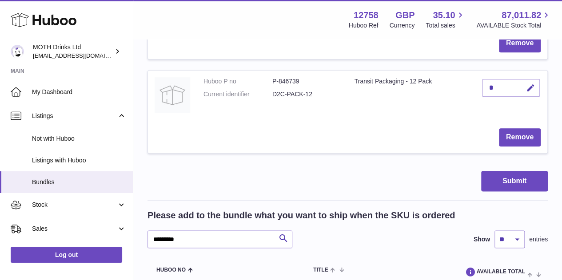
scroll to position [444, 0]
drag, startPoint x: 228, startPoint y: 238, endPoint x: 149, endPoint y: 223, distance: 80.5
click at [149, 223] on div "Please add to the bundle what you want to ship when the SKU is ordered ********…" at bounding box center [348, 228] width 400 height 39
type input "*******"
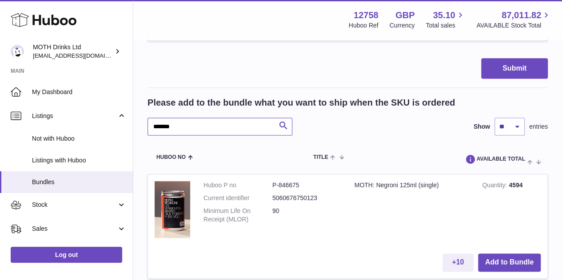
scroll to position [559, 0]
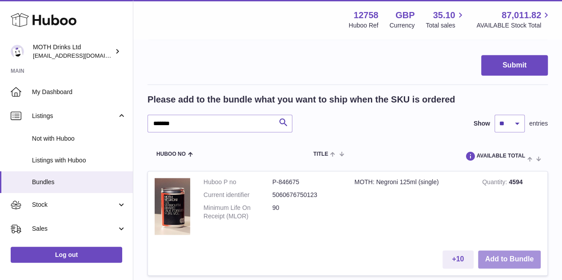
click at [506, 255] on button "Add to Bundle" at bounding box center [509, 260] width 63 height 18
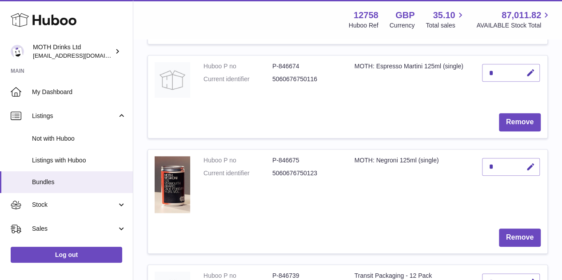
scroll to position [363, 0]
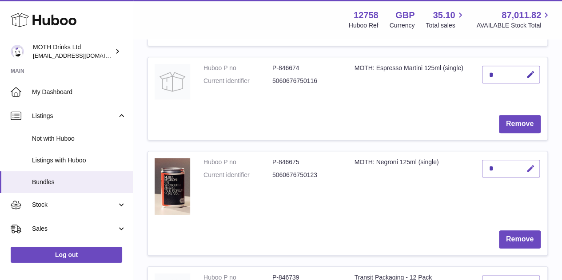
click at [533, 168] on icon "button" at bounding box center [530, 168] width 9 height 9
type input "*"
click at [521, 162] on button "submit" at bounding box center [529, 169] width 17 height 14
click at [394, 180] on td "MOTH: Negroni 125ml (single)" at bounding box center [412, 188] width 128 height 72
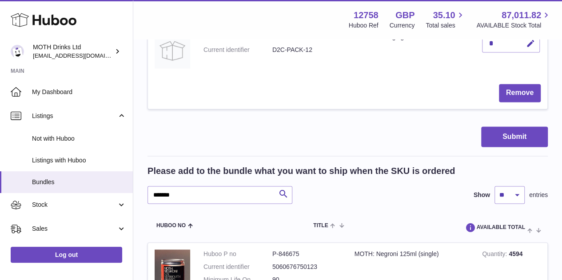
scroll to position [604, 0]
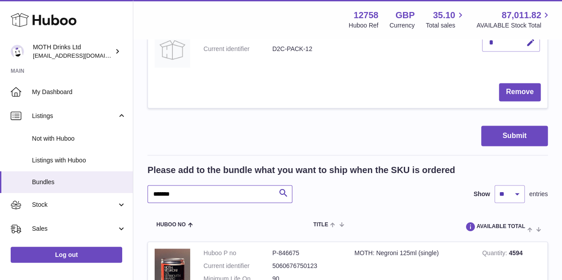
drag, startPoint x: 238, startPoint y: 189, endPoint x: 136, endPoint y: 187, distance: 101.8
click at [136, 187] on div "**********" at bounding box center [347, 143] width 429 height 1414
type input "*****"
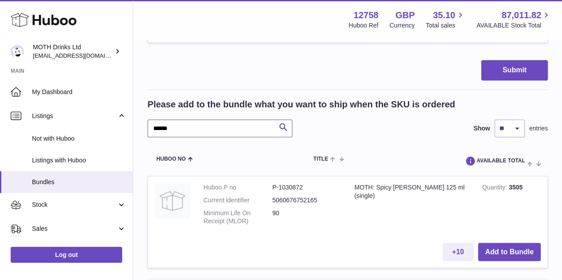
scroll to position [670, 0]
click at [507, 255] on button "Add to Bundle" at bounding box center [509, 252] width 63 height 18
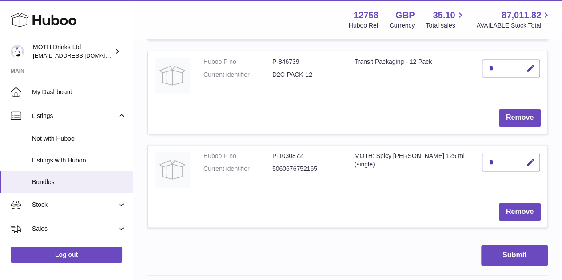
scroll to position [578, 0]
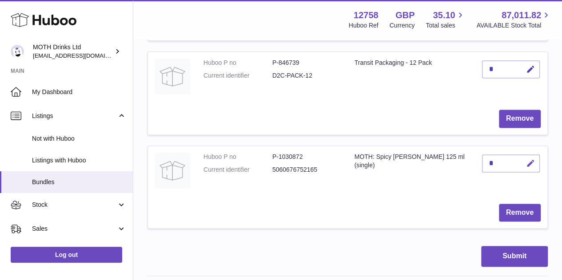
click at [535, 160] on icon "button" at bounding box center [530, 163] width 9 height 9
type input "*"
click at [521, 156] on button "submit" at bounding box center [529, 163] width 17 height 14
click at [421, 178] on td "MOTH: Spicy Margarita 125 ml (single)" at bounding box center [412, 171] width 128 height 51
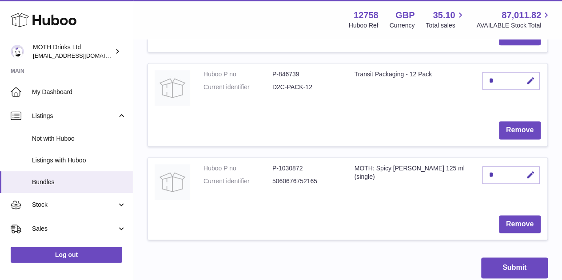
scroll to position [567, 0]
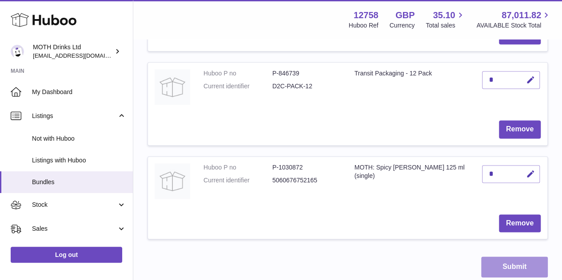
click at [501, 262] on button "Submit" at bounding box center [514, 267] width 67 height 21
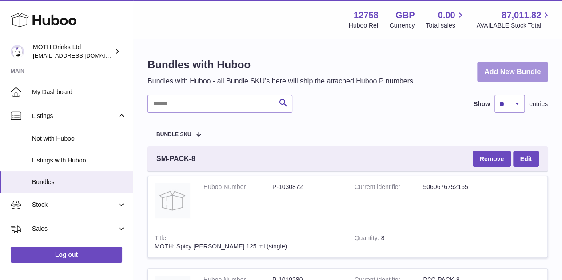
click at [506, 70] on link "Add New Bundle" at bounding box center [512, 72] width 71 height 21
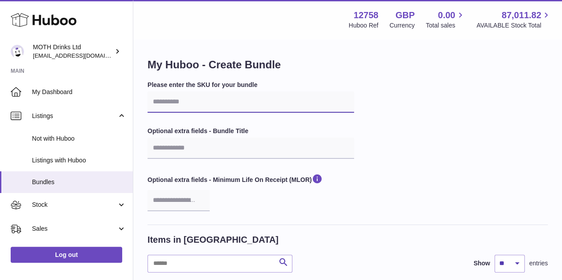
click at [269, 104] on input "text" at bounding box center [251, 102] width 207 height 21
paste input "**********"
type input "**********"
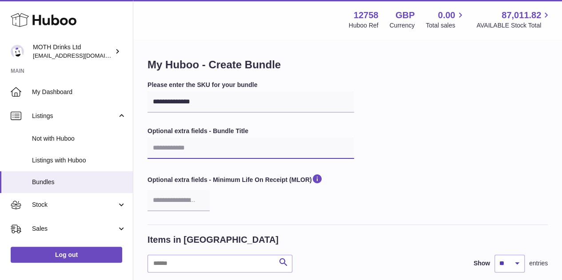
click at [247, 142] on input "text" at bounding box center [251, 148] width 207 height 21
type input "**********"
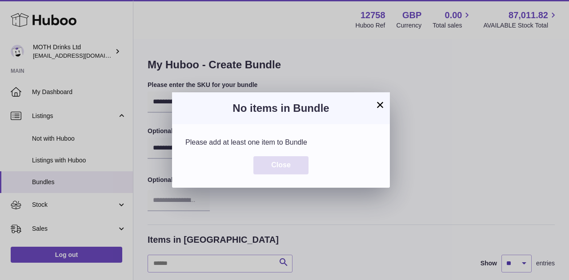
click at [274, 160] on button "Close" at bounding box center [280, 165] width 55 height 18
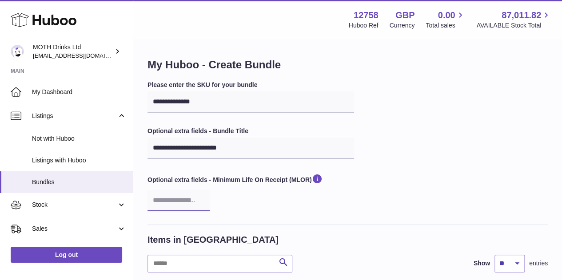
click at [172, 201] on input "number" at bounding box center [179, 200] width 62 height 21
type input "**"
click at [227, 205] on div "Optional extra fields - Minimum Life On Receipt (MLOR) **" at bounding box center [251, 192] width 207 height 38
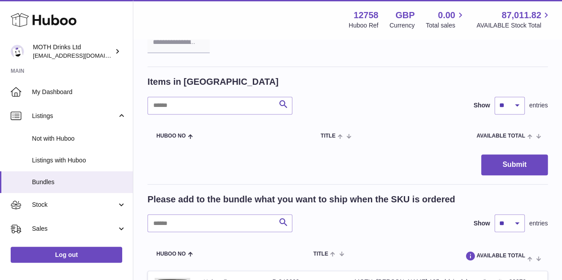
scroll to position [159, 0]
click at [197, 227] on input "text" at bounding box center [220, 223] width 145 height 18
type input "**********"
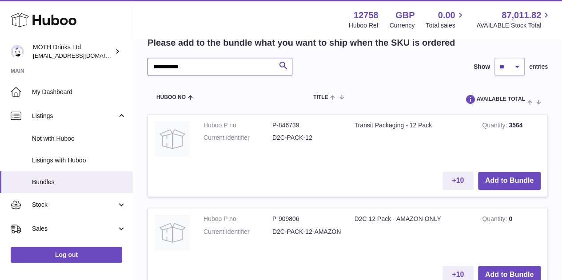
scroll to position [316, 0]
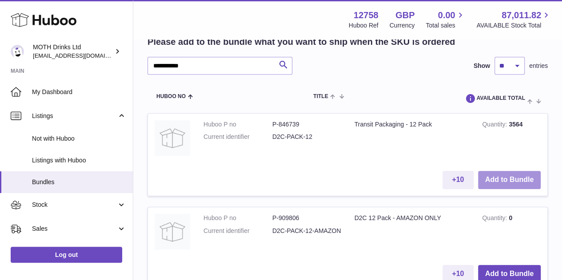
click at [523, 179] on button "Add to Bundle" at bounding box center [509, 180] width 63 height 18
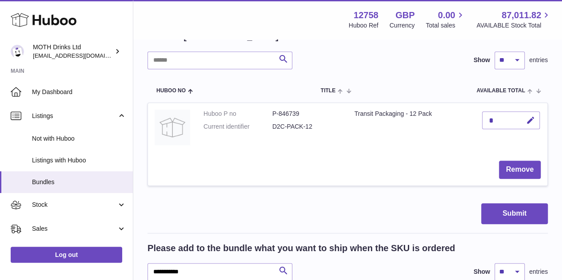
scroll to position [202, 0]
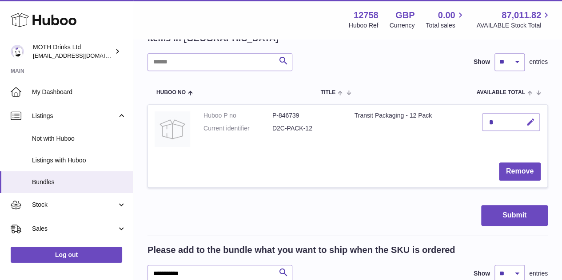
click at [532, 119] on icon "button" at bounding box center [530, 122] width 9 height 9
type input "*"
click at [521, 130] on button "submit" at bounding box center [529, 137] width 17 height 14
click at [411, 149] on td "Transit Packaging - 12 Pack" at bounding box center [412, 130] width 128 height 51
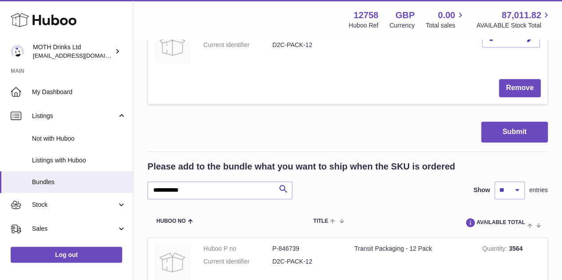
scroll to position [287, 0]
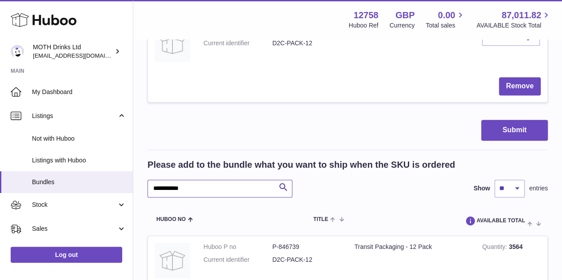
click at [205, 194] on input "**********" at bounding box center [220, 189] width 145 height 18
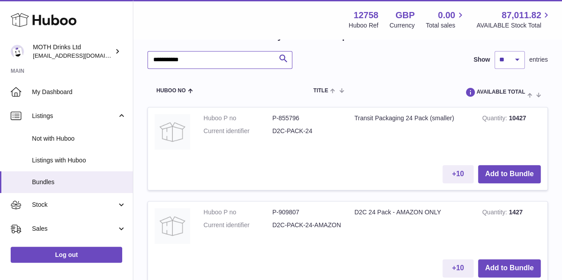
scroll to position [416, 0]
click at [499, 177] on button "Add to Bundle" at bounding box center [509, 174] width 63 height 18
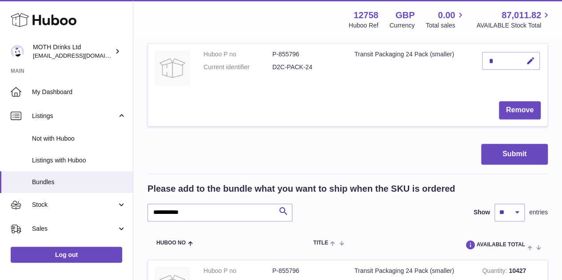
scroll to position [358, 0]
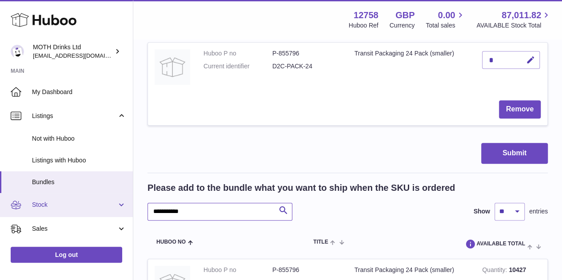
drag, startPoint x: 212, startPoint y: 213, endPoint x: 123, endPoint y: 212, distance: 88.9
click at [123, 212] on div "**********" at bounding box center [281, 90] width 562 height 896
type input "********"
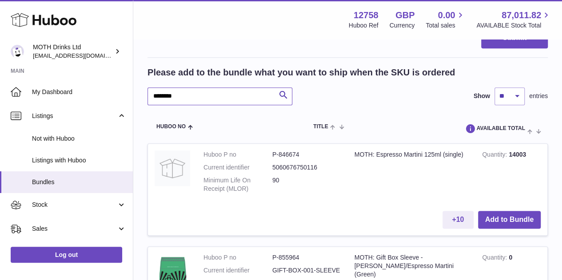
scroll to position [477, 0]
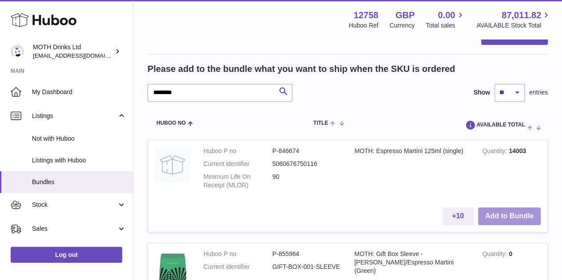
click at [516, 218] on button "Add to Bundle" at bounding box center [509, 217] width 63 height 18
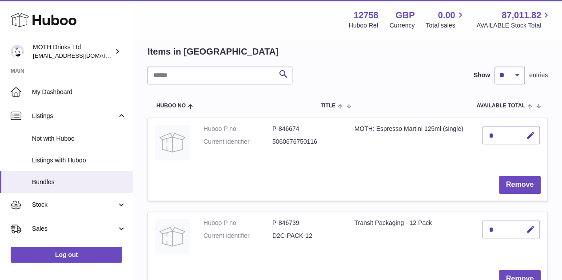
scroll to position [188, 0]
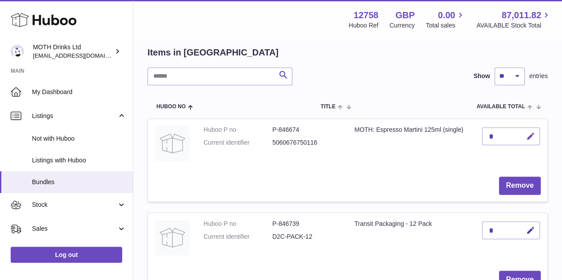
click at [534, 130] on button "button" at bounding box center [529, 137] width 21 height 18
type input "*"
click at [521, 129] on button "submit" at bounding box center [529, 136] width 17 height 14
click at [414, 98] on tr "Huboo no Title AVAILABLE Total Action" at bounding box center [348, 106] width 400 height 25
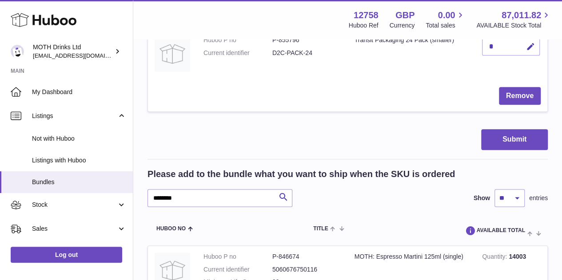
scroll to position [467, 0]
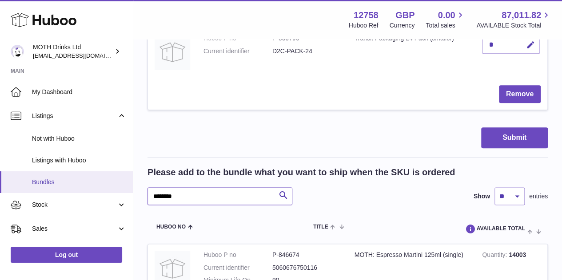
drag, startPoint x: 220, startPoint y: 189, endPoint x: 117, endPoint y: 185, distance: 103.2
type input "*"
type input "*********"
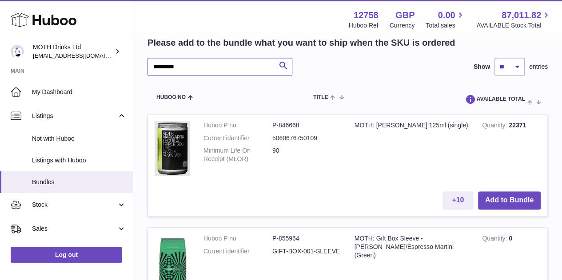
scroll to position [609, 0]
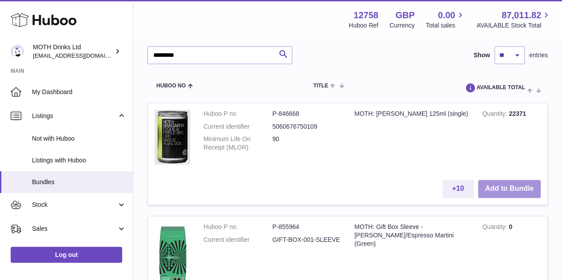
click at [532, 184] on button "Add to Bundle" at bounding box center [509, 189] width 63 height 18
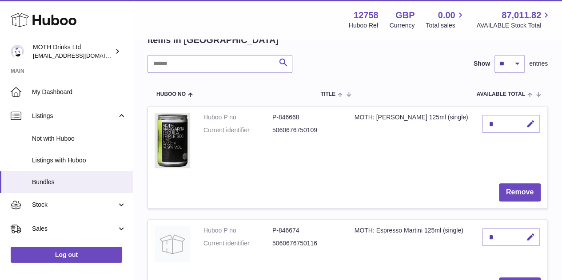
scroll to position [199, 0]
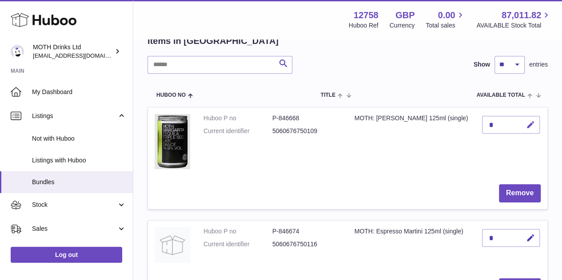
click at [531, 125] on icon "button" at bounding box center [530, 124] width 9 height 9
type input "*"
click at [521, 118] on button "submit" at bounding box center [529, 125] width 17 height 14
click at [367, 168] on td "MOTH: [PERSON_NAME] 125ml (single)" at bounding box center [412, 143] width 128 height 70
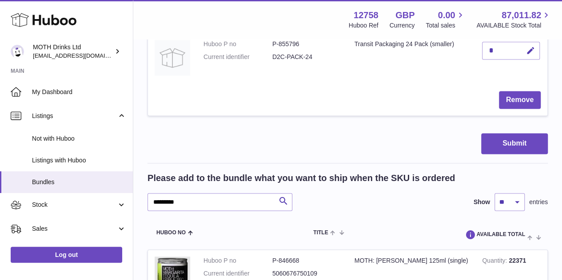
scroll to position [574, 0]
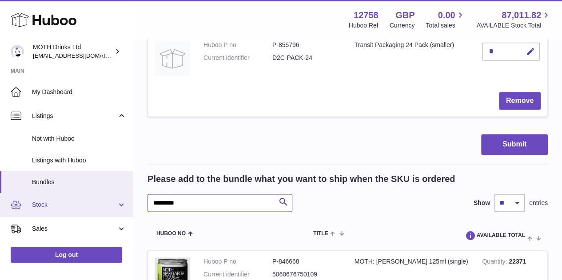
drag, startPoint x: 228, startPoint y: 200, endPoint x: 120, endPoint y: 198, distance: 107.6
type input "*******"
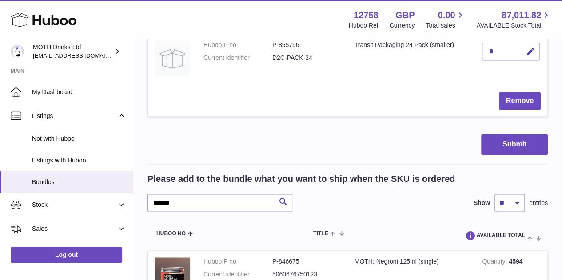
click at [307, 189] on div "Please add to the bundle what you want to ship when the SKU is ordered ******* …" at bounding box center [348, 192] width 400 height 39
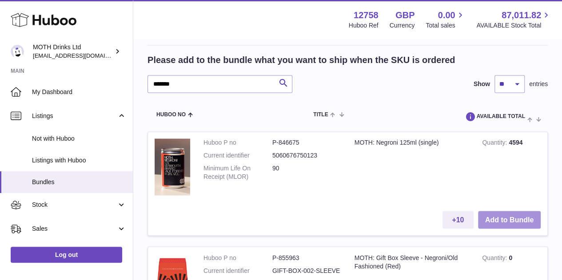
click at [485, 214] on button "Add to Bundle" at bounding box center [509, 220] width 63 height 18
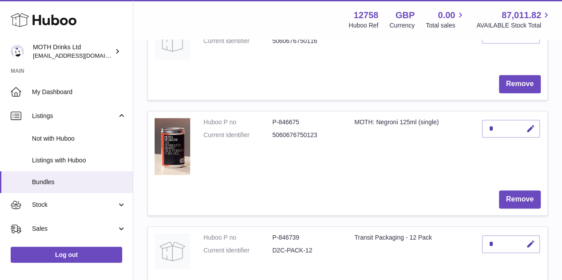
scroll to position [402, 0]
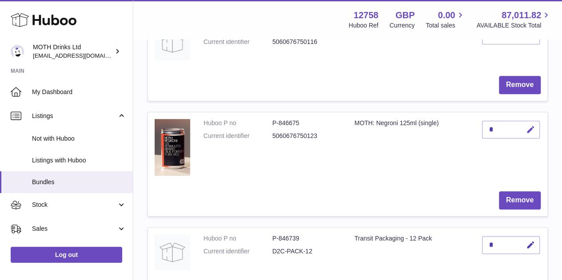
click at [531, 130] on icon "button" at bounding box center [530, 129] width 9 height 9
type input "*"
click at [521, 137] on button "submit" at bounding box center [529, 144] width 17 height 14
click at [259, 133] on dt "Current identifier" at bounding box center [238, 136] width 69 height 8
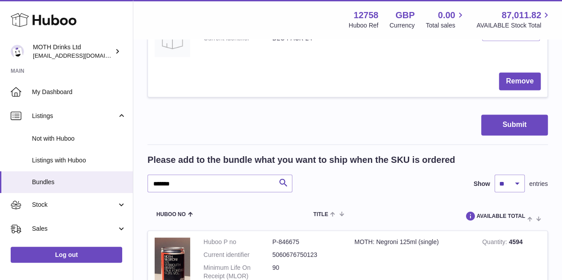
scroll to position [708, 0]
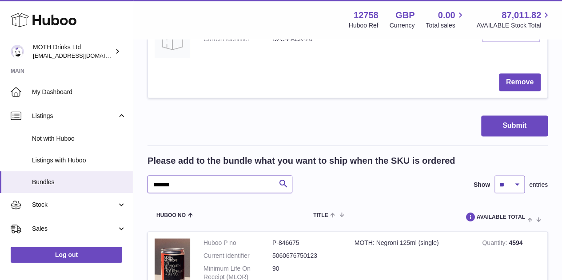
drag, startPoint x: 213, startPoint y: 184, endPoint x: 132, endPoint y: 179, distance: 80.5
click at [132, 179] on div "**********" at bounding box center [281, 92] width 562 height 1600
type input "*****"
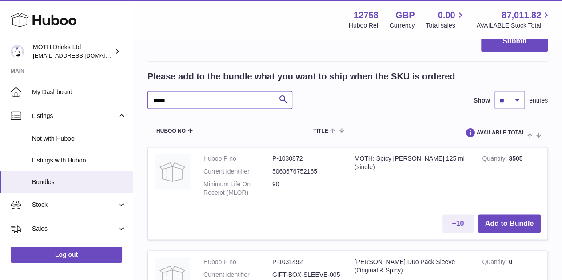
scroll to position [797, 0]
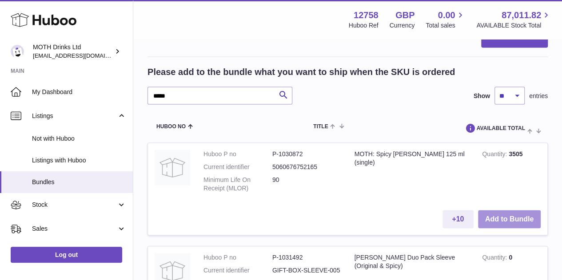
click at [499, 212] on button "Add to Bundle" at bounding box center [509, 219] width 63 height 18
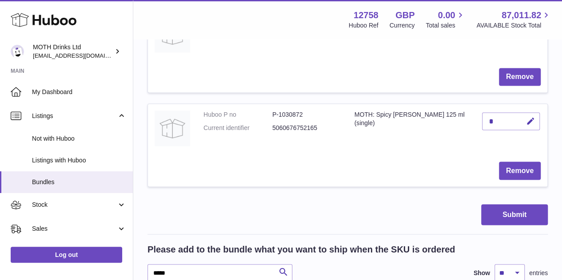
scroll to position [714, 0]
click at [525, 116] on button "button" at bounding box center [529, 121] width 21 height 18
type input "*"
click at [521, 114] on button "submit" at bounding box center [529, 121] width 17 height 14
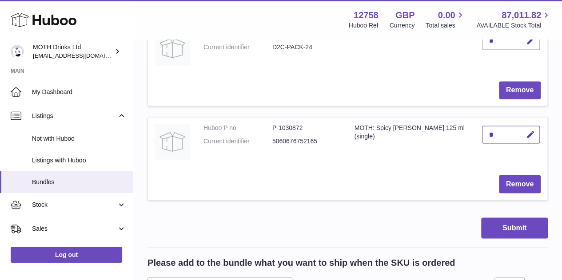
scroll to position [723, 0]
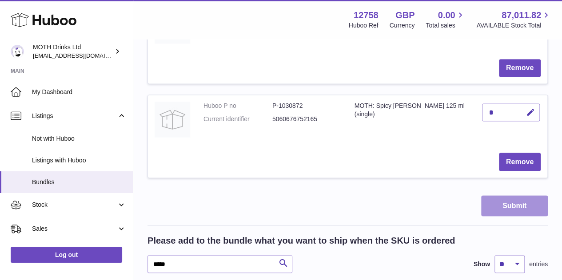
click at [509, 210] on button "Submit" at bounding box center [514, 206] width 67 height 21
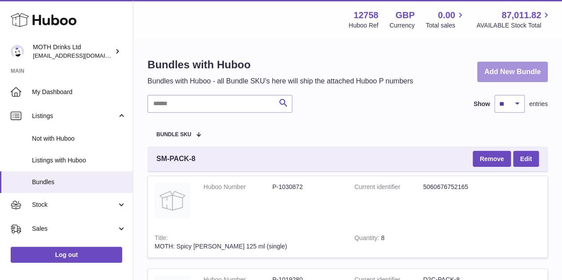
click at [508, 78] on link "Add New Bundle" at bounding box center [512, 72] width 71 height 21
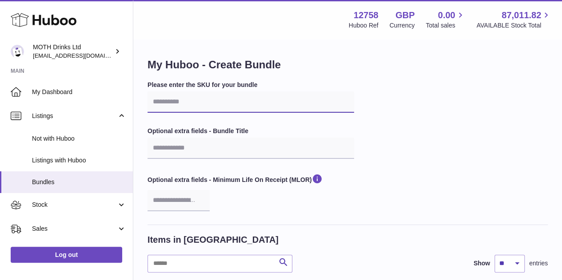
click at [238, 107] on input "text" at bounding box center [251, 102] width 207 height 21
click at [246, 106] on input "text" at bounding box center [251, 102] width 207 height 21
paste input "**********"
type input "**********"
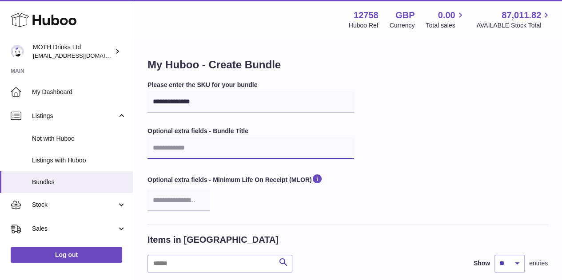
click at [220, 140] on input "text" at bounding box center [251, 148] width 207 height 21
click at [211, 145] on input "text" at bounding box center [251, 148] width 207 height 21
paste input "**********"
type input "**********"
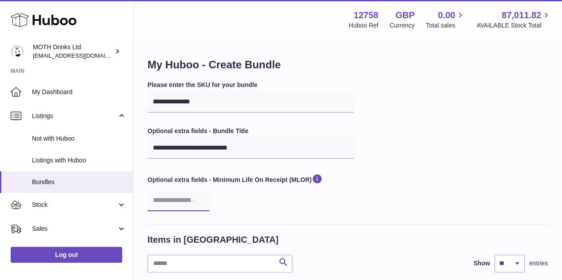
type input "**"
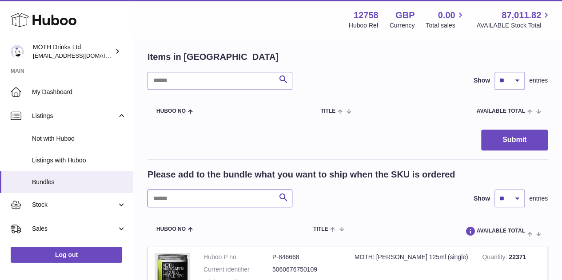
click at [189, 192] on input "text" at bounding box center [220, 199] width 145 height 18
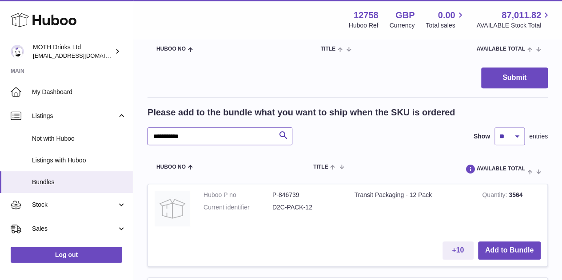
scroll to position [248, 0]
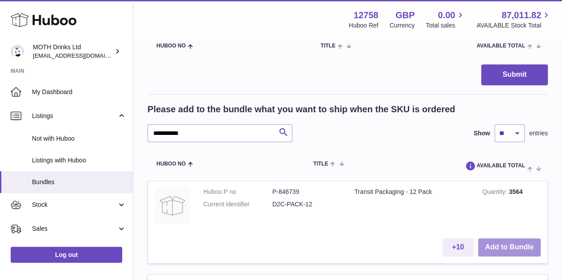
click at [519, 244] on button "Add to Bundle" at bounding box center [509, 248] width 63 height 18
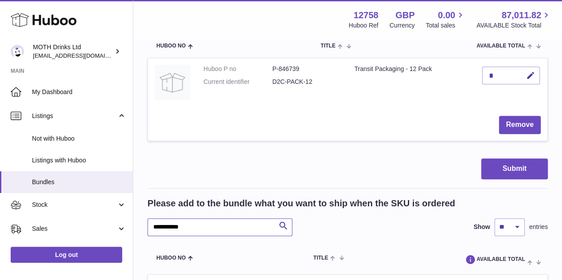
drag, startPoint x: 214, startPoint y: 222, endPoint x: 140, endPoint y: 223, distance: 74.2
click at [140, 223] on div "**********" at bounding box center [347, 147] width 429 height 710
type input "*********"
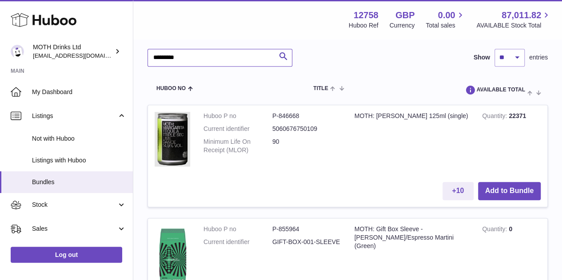
scroll to position [423, 0]
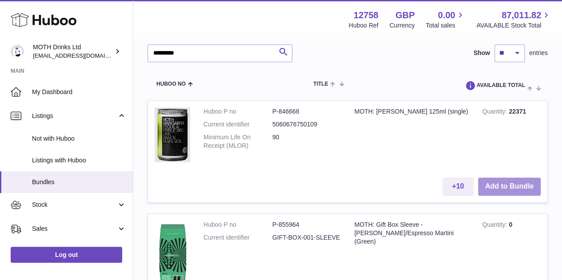
click at [510, 189] on button "Add to Bundle" at bounding box center [509, 187] width 63 height 18
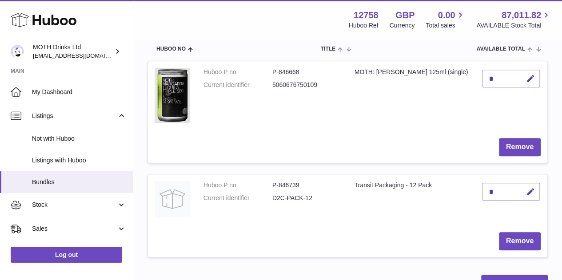
scroll to position [245, 0]
click at [532, 80] on icon "button" at bounding box center [530, 79] width 9 height 9
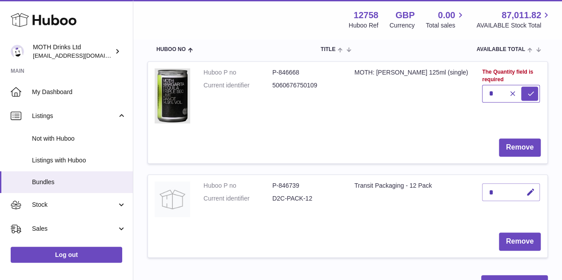
type input "*"
click at [521, 87] on button "submit" at bounding box center [529, 94] width 17 height 14
click at [381, 169] on tbody "Huboo P no P-846668 Current identifier 5060676750109 MOTH: Margarita 125ml (sin…" at bounding box center [348, 165] width 400 height 208
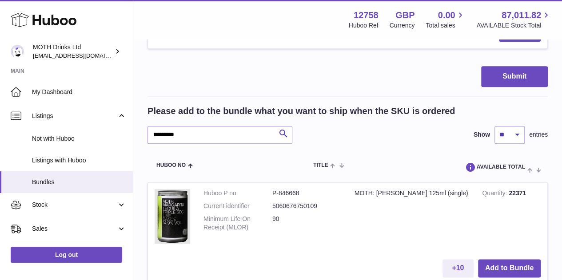
scroll to position [456, 0]
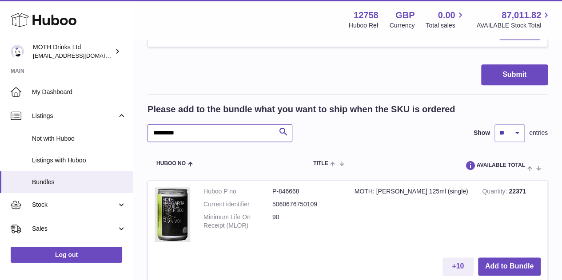
drag, startPoint x: 242, startPoint y: 134, endPoint x: 131, endPoint y: 124, distance: 111.6
type input "********"
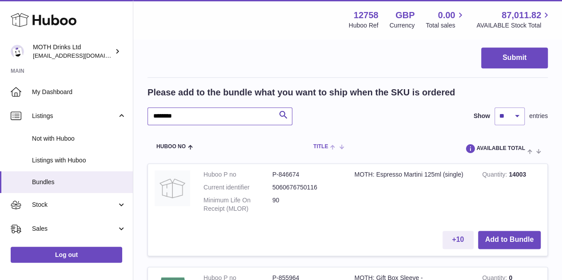
scroll to position [474, 0]
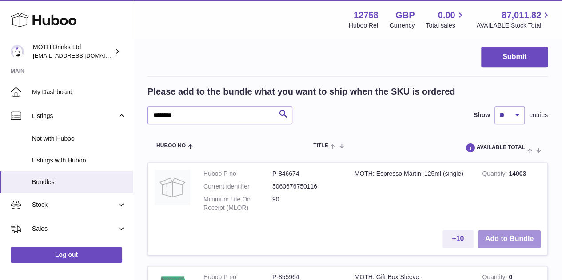
click at [510, 240] on button "Add to Bundle" at bounding box center [509, 239] width 63 height 18
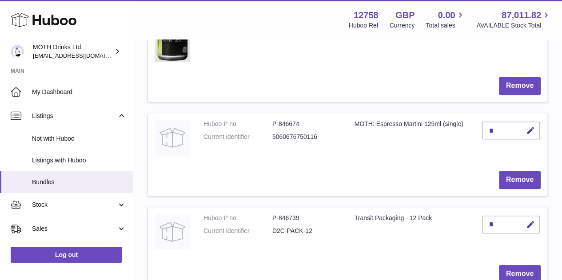
scroll to position [306, 0]
click at [529, 139] on button "button" at bounding box center [529, 132] width 21 height 18
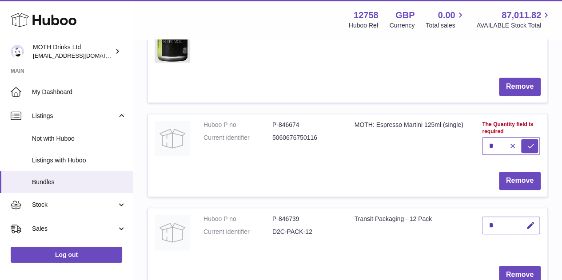
type input "*"
click at [521, 139] on button "submit" at bounding box center [529, 146] width 17 height 14
click at [391, 141] on td "MOTH: Espresso Martini 125ml (single)" at bounding box center [412, 139] width 128 height 51
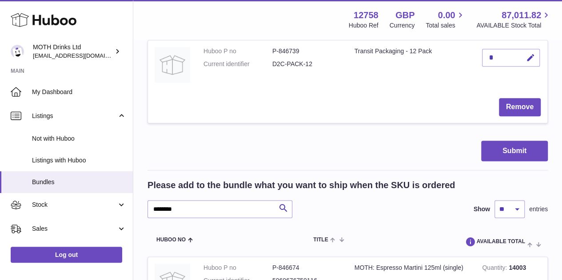
scroll to position [475, 0]
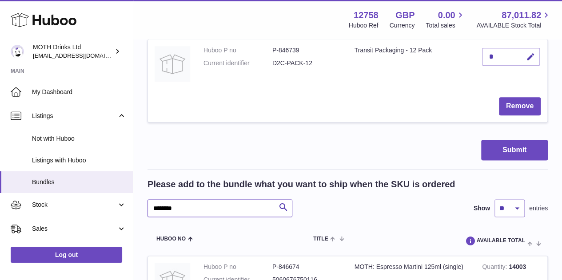
drag, startPoint x: 227, startPoint y: 208, endPoint x: 150, endPoint y: 205, distance: 76.9
click at [150, 205] on input "********" at bounding box center [220, 209] width 145 height 18
type input "**********"
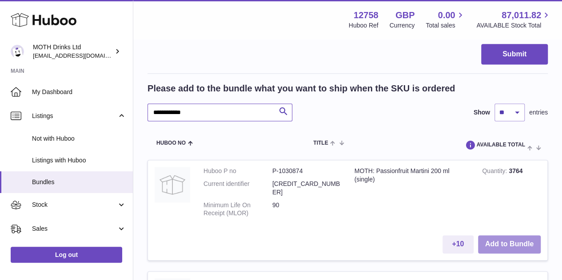
scroll to position [571, 0]
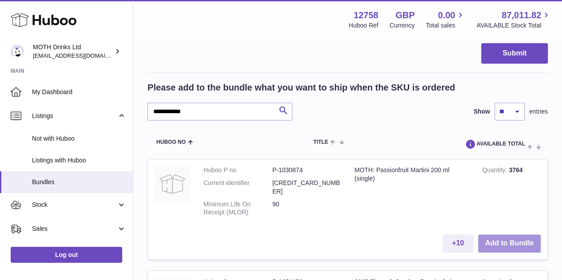
click at [498, 235] on button "Add to Bundle" at bounding box center [509, 244] width 63 height 18
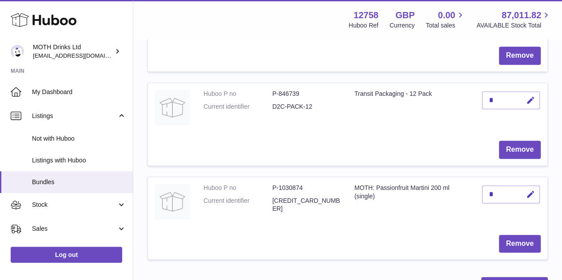
scroll to position [431, 0]
click at [531, 197] on icon "button" at bounding box center [530, 194] width 9 height 9
type input "*"
click at [521, 202] on button "submit" at bounding box center [529, 209] width 17 height 14
click at [411, 234] on td "Remove" at bounding box center [347, 244] width 399 height 32
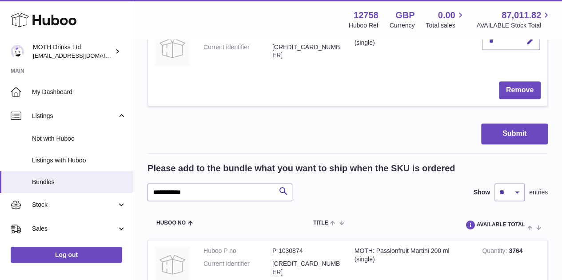
scroll to position [585, 0]
drag, startPoint x: 218, startPoint y: 195, endPoint x: 138, endPoint y: 195, distance: 80.4
type input "*******"
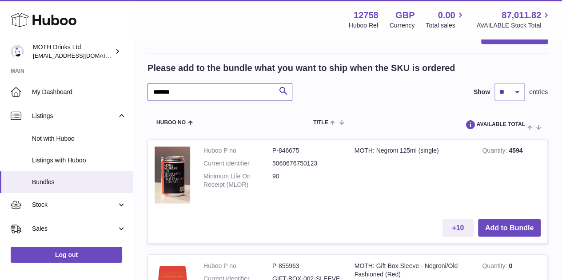
scroll to position [687, 0]
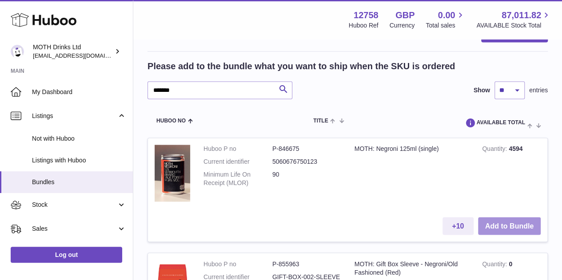
click at [522, 223] on button "Add to Bundle" at bounding box center [509, 226] width 63 height 18
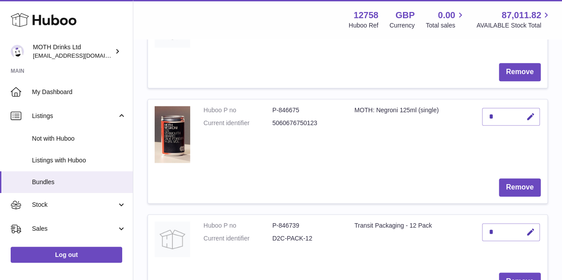
scroll to position [405, 0]
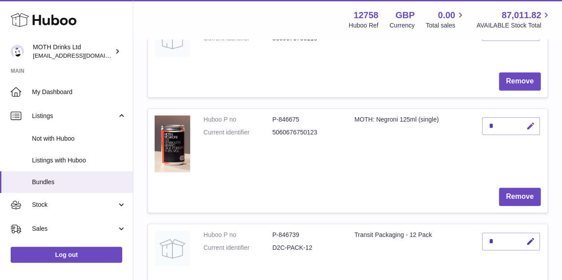
click at [531, 122] on icon "button" at bounding box center [530, 126] width 9 height 9
type input "*"
click at [521, 119] on button "submit" at bounding box center [529, 126] width 17 height 14
click at [372, 153] on td "MOTH: Negroni 125ml (single)" at bounding box center [412, 145] width 128 height 72
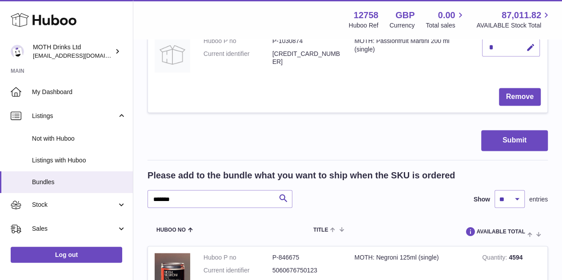
scroll to position [695, 0]
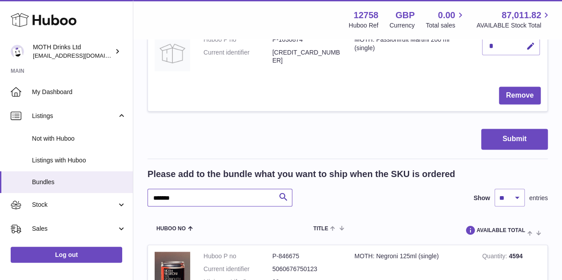
drag, startPoint x: 220, startPoint y: 201, endPoint x: 143, endPoint y: 200, distance: 76.9
click at [143, 200] on div "**********" at bounding box center [347, 99] width 429 height 1508
type input "*****"
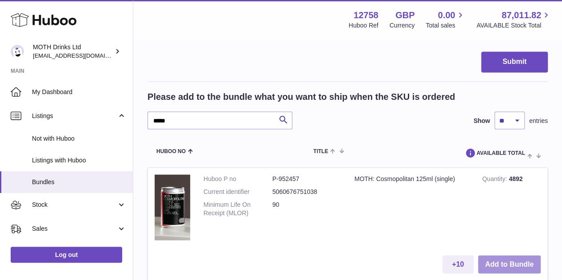
click at [502, 266] on button "Add to Bundle" at bounding box center [509, 264] width 63 height 18
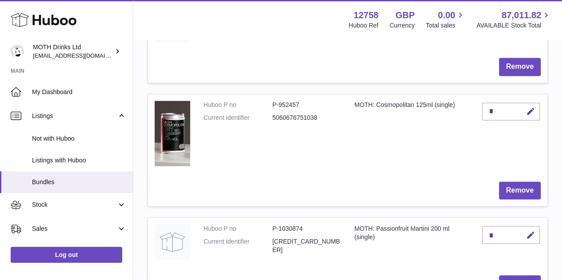
scroll to position [629, 0]
click at [529, 113] on icon "button" at bounding box center [530, 112] width 9 height 9
type input "*"
click at [521, 105] on button "submit" at bounding box center [529, 112] width 17 height 14
click at [376, 162] on td "MOTH: Cosmopolitan 125ml (single)" at bounding box center [412, 135] width 128 height 81
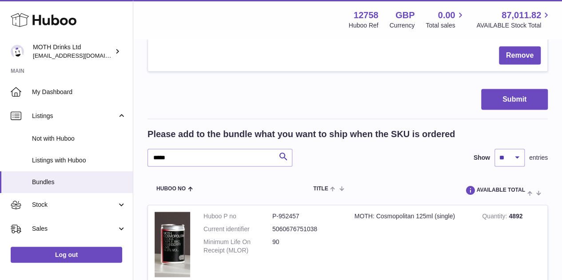
scroll to position [859, 0]
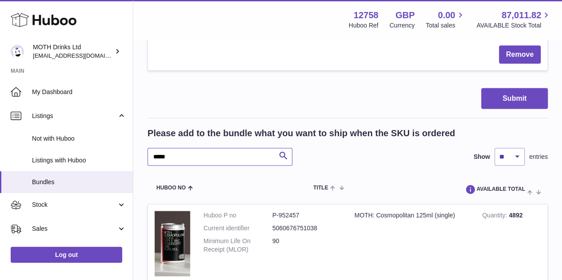
drag, startPoint x: 180, startPoint y: 151, endPoint x: 135, endPoint y: 158, distance: 45.4
type input "**********"
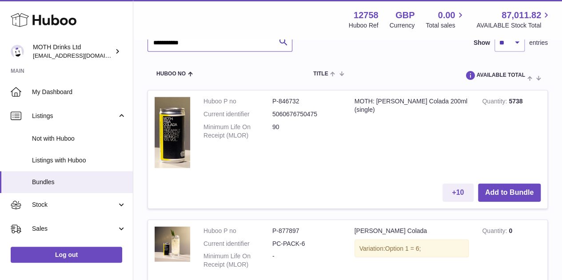
scroll to position [981, 0]
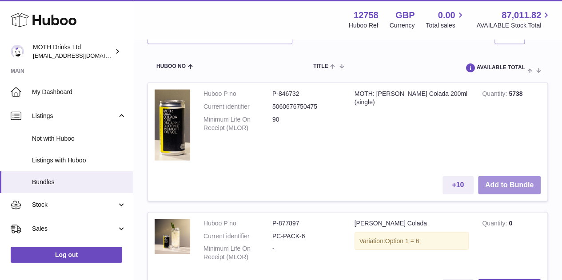
click at [505, 184] on button "Add to Bundle" at bounding box center [509, 185] width 63 height 18
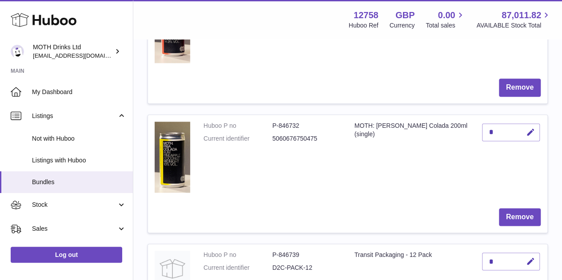
scroll to position [515, 0]
click at [536, 132] on button "button" at bounding box center [529, 133] width 21 height 18
type input "*"
click at [521, 125] on button "submit" at bounding box center [529, 132] width 17 height 14
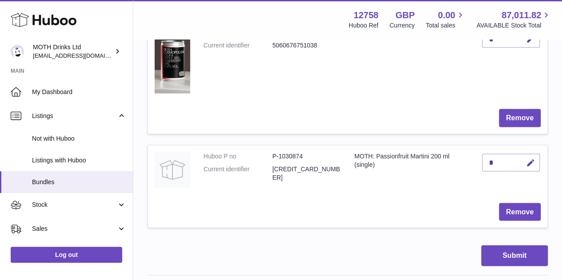
scroll to position [843, 0]
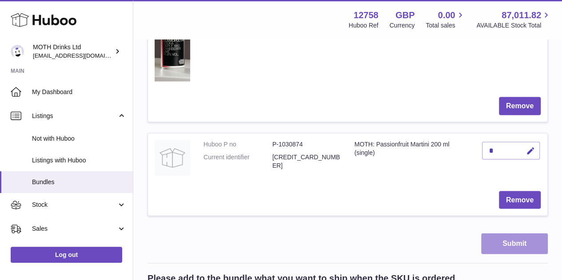
click at [500, 244] on button "Submit" at bounding box center [514, 244] width 67 height 21
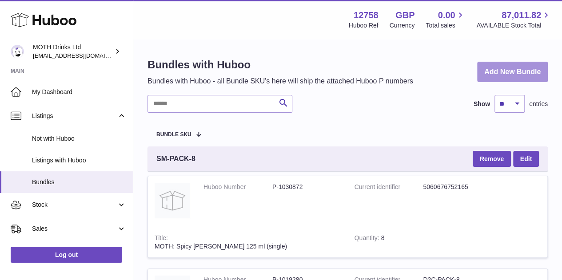
click at [512, 81] on link "Add New Bundle" at bounding box center [512, 72] width 71 height 21
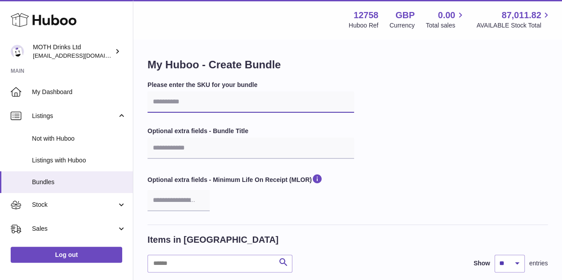
click at [236, 100] on input "text" at bounding box center [251, 102] width 207 height 21
paste input "**********"
type input "**********"
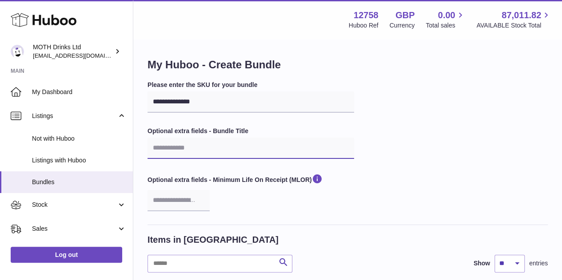
click at [242, 152] on input "text" at bounding box center [251, 148] width 207 height 21
paste input "**********"
type input "**********"
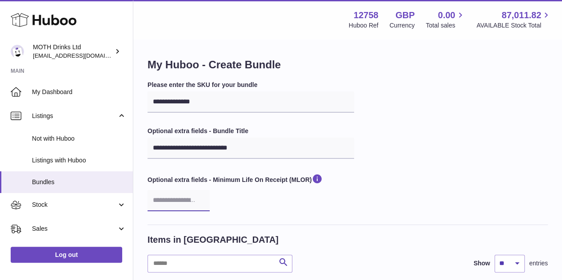
type input "**"
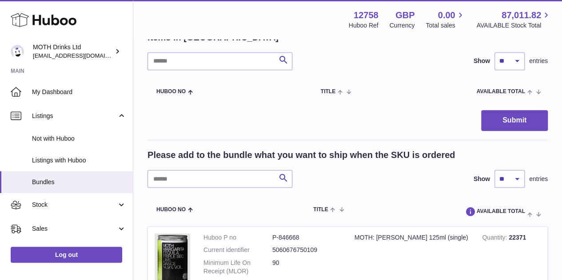
scroll to position [203, 0]
click at [202, 180] on input "text" at bounding box center [220, 179] width 145 height 18
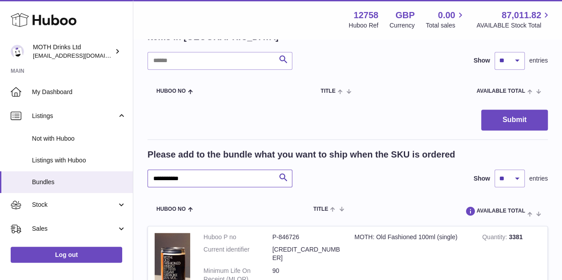
type input "**********"
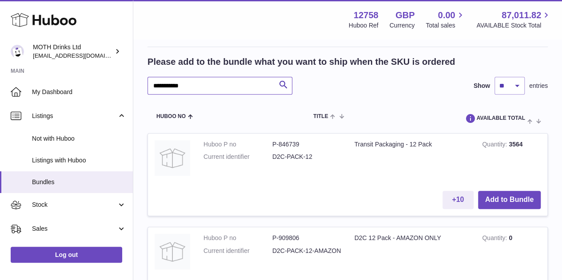
scroll to position [300, 0]
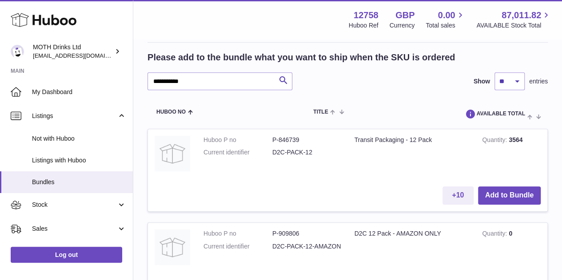
click at [512, 185] on td "+10 Add to Bundle" at bounding box center [347, 196] width 399 height 32
click at [502, 198] on button "Add to Bundle" at bounding box center [509, 196] width 63 height 18
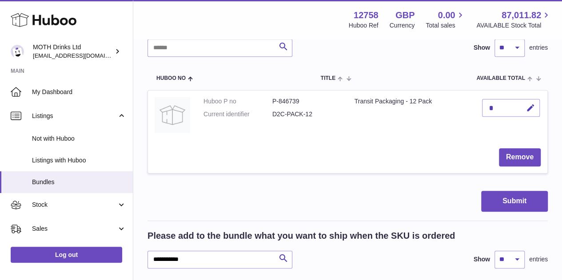
scroll to position [216, 0]
click at [535, 107] on icon "button" at bounding box center [530, 108] width 9 height 9
type input "*"
click at [521, 101] on button "submit" at bounding box center [529, 108] width 17 height 14
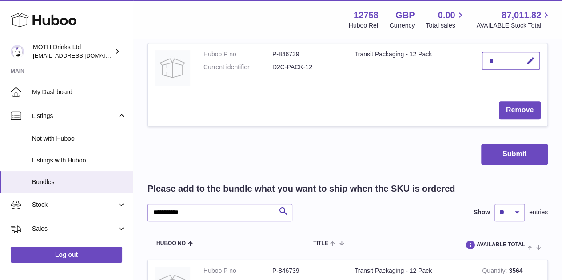
scroll to position [264, 0]
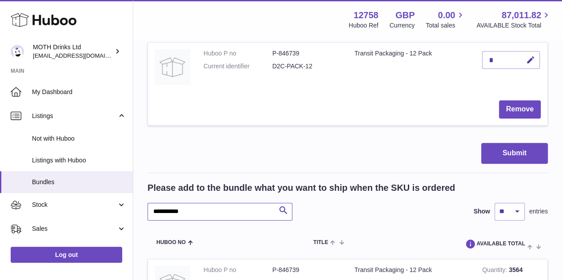
click at [199, 205] on input "**********" at bounding box center [220, 212] width 145 height 18
type input "**********"
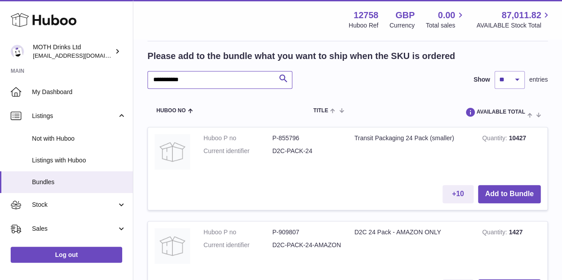
scroll to position [396, 0]
click at [497, 204] on td "+10 Add to Bundle" at bounding box center [347, 194] width 399 height 32
click at [496, 194] on button "Add to Bundle" at bounding box center [509, 194] width 63 height 18
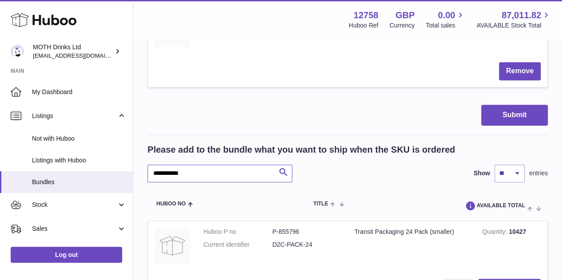
drag, startPoint x: 210, startPoint y: 172, endPoint x: 133, endPoint y: 161, distance: 77.2
click at [133, 161] on div "**********" at bounding box center [347, 46] width 429 height 804
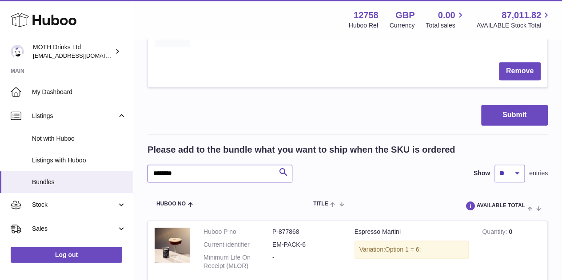
type input "********"
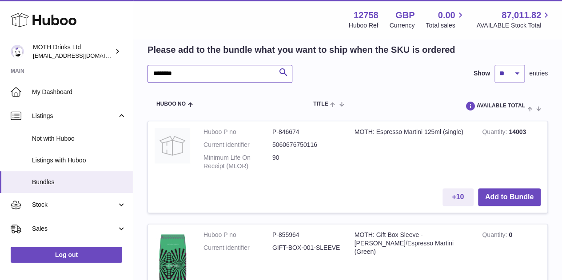
scroll to position [507, 0]
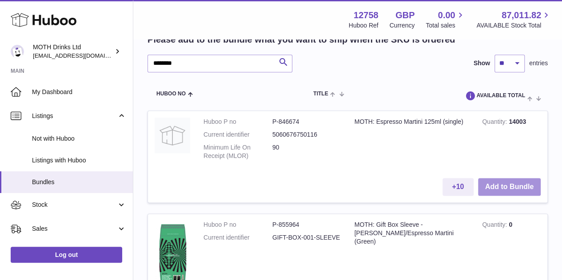
click at [499, 180] on button "Add to Bundle" at bounding box center [509, 187] width 63 height 18
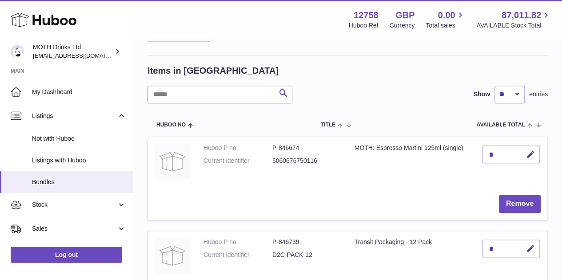
scroll to position [168, 0]
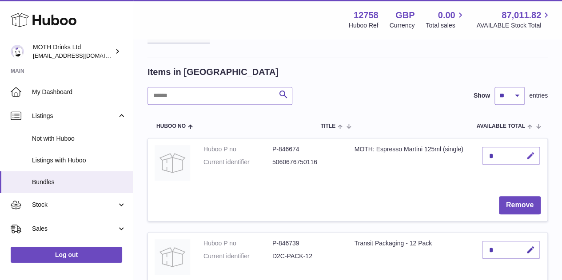
click at [527, 164] on button "button" at bounding box center [529, 156] width 21 height 18
type input "*"
click at [521, 149] on button "submit" at bounding box center [529, 156] width 17 height 14
click at [392, 186] on td "MOTH: Espresso Martini 125ml (single)" at bounding box center [412, 164] width 128 height 51
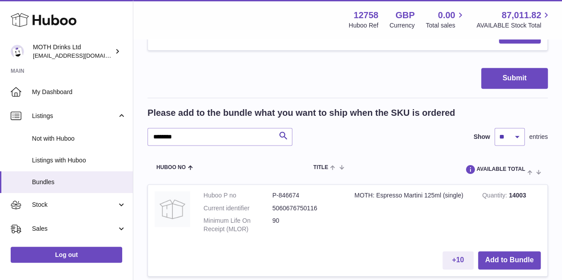
scroll to position [529, 0]
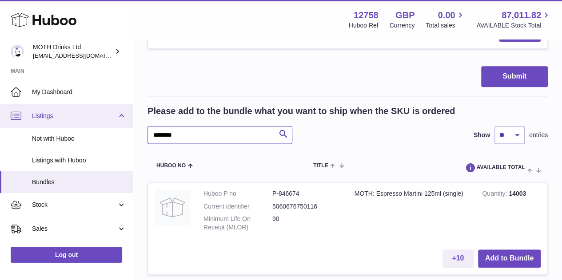
drag, startPoint x: 235, startPoint y: 136, endPoint x: 124, endPoint y: 127, distance: 111.0
click at [124, 127] on div "**********" at bounding box center [281, 249] width 562 height 1556
type input "*********"
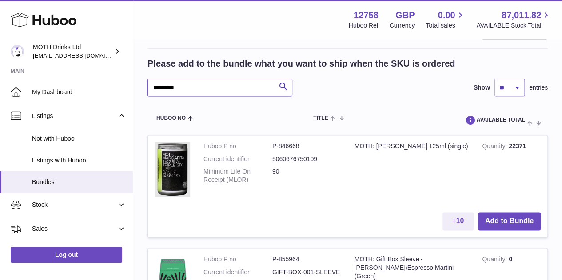
scroll to position [576, 0]
click at [495, 218] on button "Add to Bundle" at bounding box center [509, 222] width 63 height 18
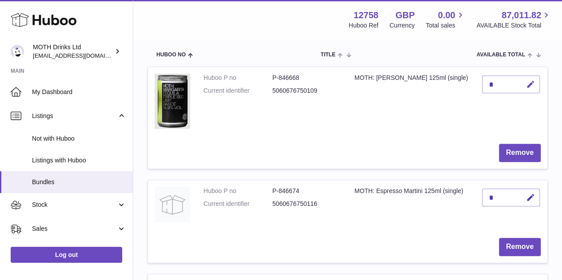
scroll to position [239, 0]
click at [529, 84] on icon "button" at bounding box center [530, 84] width 9 height 9
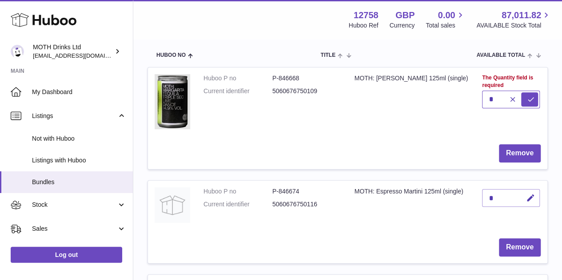
type input "*"
click at [521, 92] on button "submit" at bounding box center [529, 99] width 17 height 14
click at [287, 180] on tbody "Huboo P no P-846668 Current identifier 5060676750109 MOTH: [PERSON_NAME] 125ml …" at bounding box center [348, 264] width 400 height 395
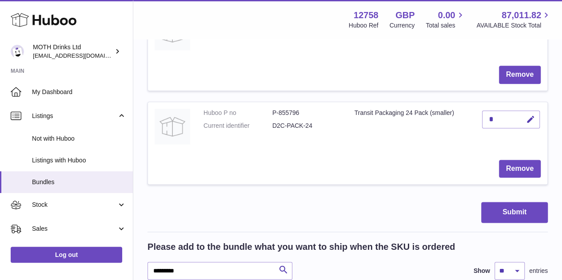
scroll to position [607, 0]
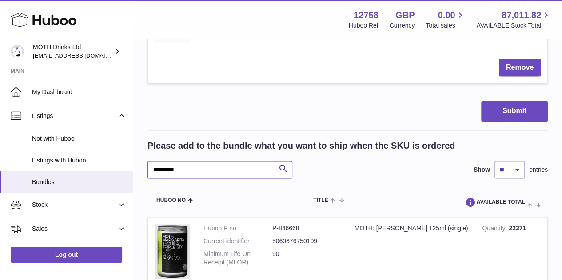
drag, startPoint x: 235, startPoint y: 168, endPoint x: 143, endPoint y: 177, distance: 92.0
type input "**********"
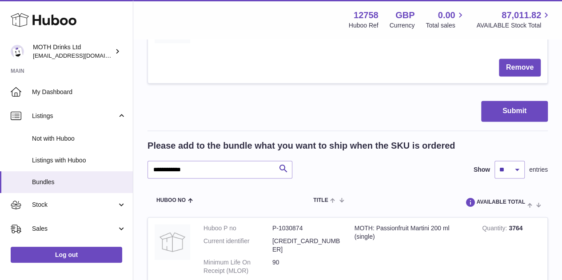
click at [437, 176] on div "**********" at bounding box center [348, 170] width 400 height 18
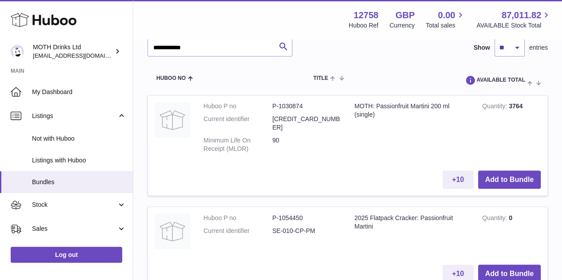
scroll to position [730, 0]
click at [499, 170] on button "Add to Bundle" at bounding box center [509, 179] width 63 height 18
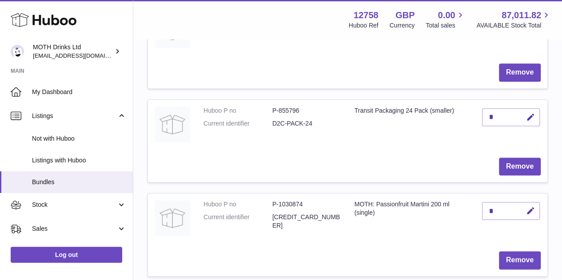
scroll to position [509, 0]
click at [529, 209] on icon "button" at bounding box center [530, 210] width 9 height 9
type input "*"
click at [521, 218] on button "submit" at bounding box center [529, 225] width 17 height 14
click at [425, 205] on td "MOTH: Passionfruit Martini 200 ml (single)" at bounding box center [412, 218] width 128 height 51
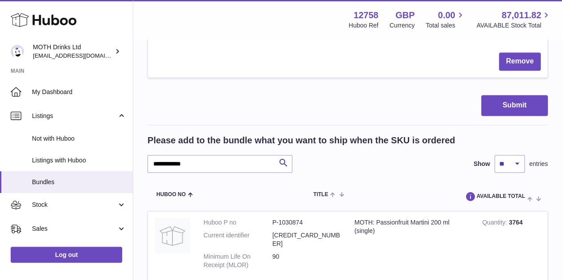
scroll to position [718, 0]
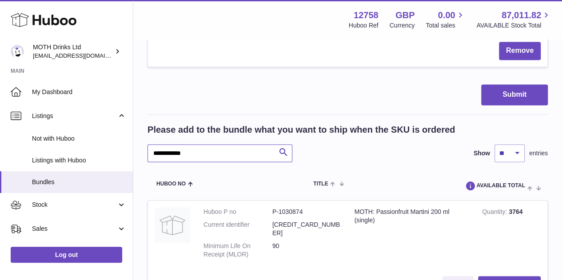
drag, startPoint x: 214, startPoint y: 153, endPoint x: 149, endPoint y: 149, distance: 65.0
click at [149, 149] on input "**********" at bounding box center [220, 153] width 145 height 18
type input "*******"
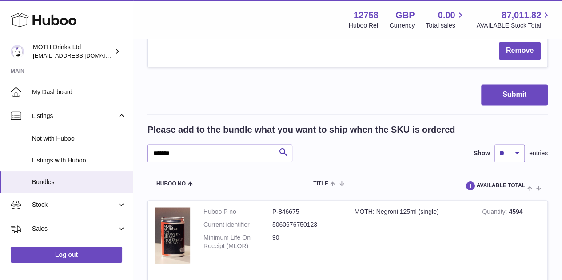
click at [291, 192] on tr "Huboo no Title AVAILABLE Total Action" at bounding box center [348, 185] width 400 height 29
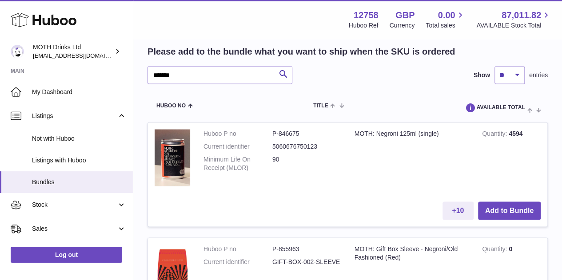
scroll to position [797, 0]
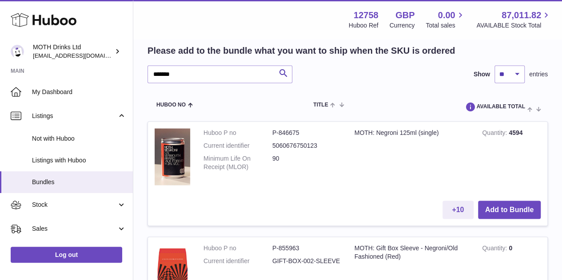
click at [516, 219] on td "+10 Add to Bundle" at bounding box center [347, 210] width 399 height 32
click at [518, 195] on td "+10 Add to Bundle" at bounding box center [347, 210] width 399 height 32
click at [513, 215] on button "Add to Bundle" at bounding box center [509, 210] width 63 height 18
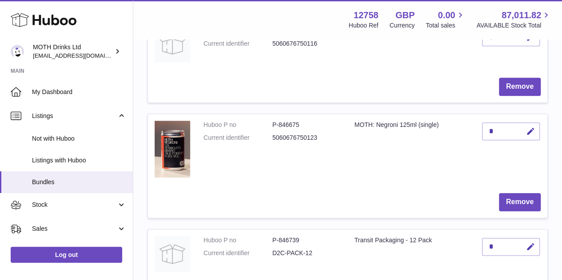
scroll to position [397, 0]
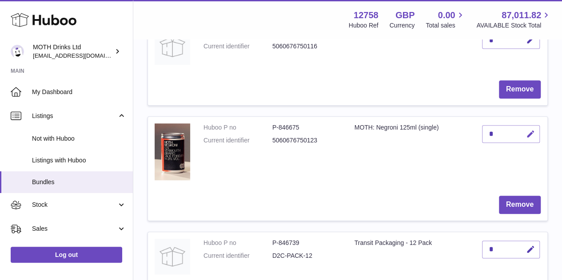
click at [536, 129] on button "button" at bounding box center [529, 134] width 21 height 18
type input "*"
click at [521, 141] on button "submit" at bounding box center [529, 148] width 17 height 14
click at [304, 117] on td "Huboo P no P-846675 Current identifier 5060676750123" at bounding box center [272, 153] width 151 height 72
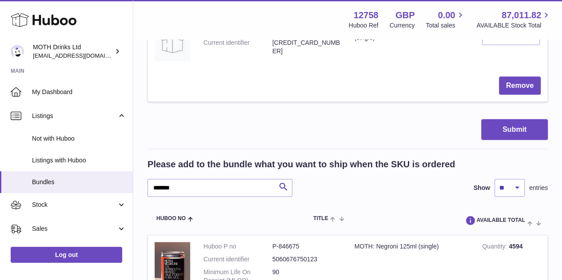
scroll to position [800, 0]
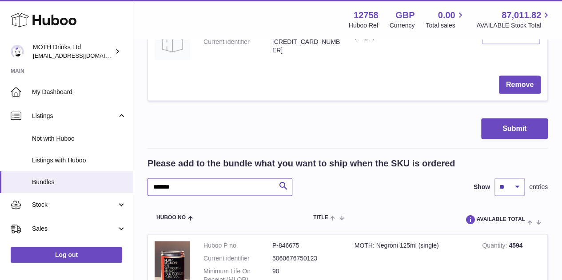
drag, startPoint x: 218, startPoint y: 189, endPoint x: 152, endPoint y: 186, distance: 66.7
click at [152, 186] on input "*******" at bounding box center [220, 187] width 145 height 18
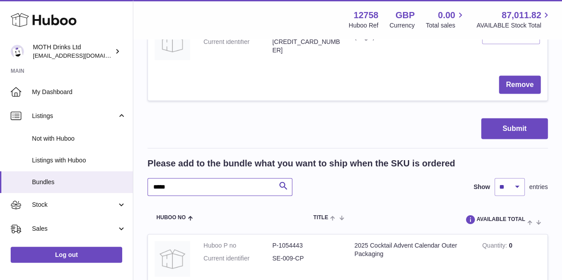
type input "*****"
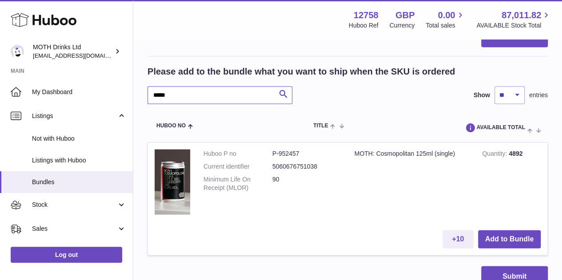
scroll to position [891, 0]
click at [497, 238] on button "Add to Bundle" at bounding box center [509, 240] width 63 height 18
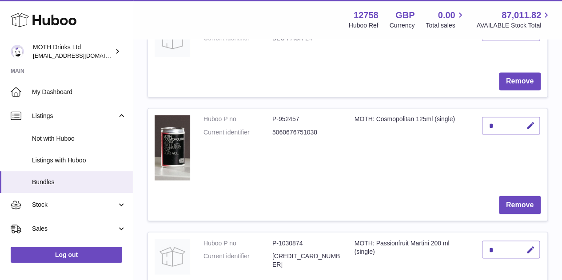
scroll to position [707, 0]
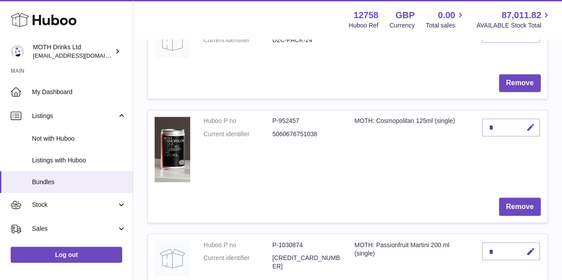
click at [530, 126] on icon "button" at bounding box center [530, 127] width 9 height 9
type input "*"
click at [521, 120] on button "submit" at bounding box center [529, 127] width 17 height 14
click at [381, 133] on td "MOTH: Cosmopolitan 125ml (single)" at bounding box center [412, 150] width 128 height 81
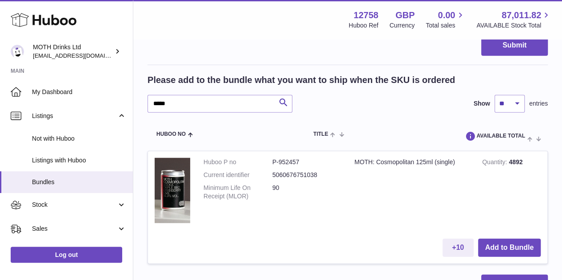
scroll to position [1008, 0]
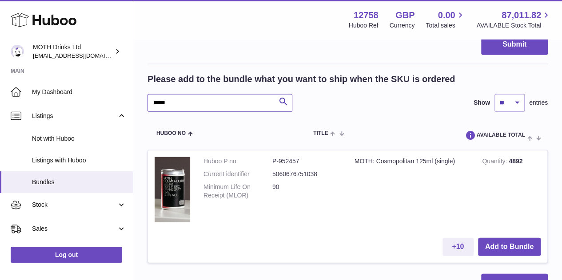
drag, startPoint x: 243, startPoint y: 106, endPoint x: 137, endPoint y: 104, distance: 106.7
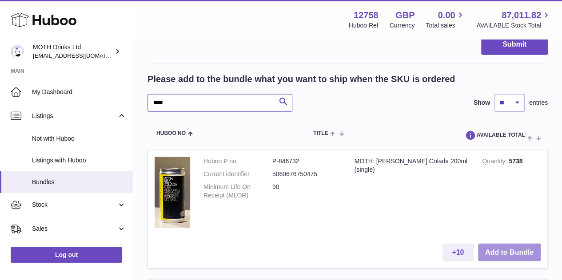
type input "****"
click at [506, 248] on button "Add to Bundle" at bounding box center [509, 253] width 63 height 18
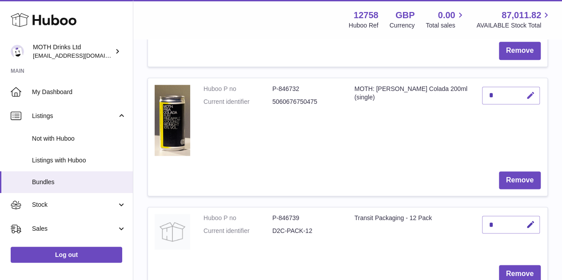
scroll to position [552, 0]
click at [529, 91] on icon "button" at bounding box center [530, 95] width 9 height 9
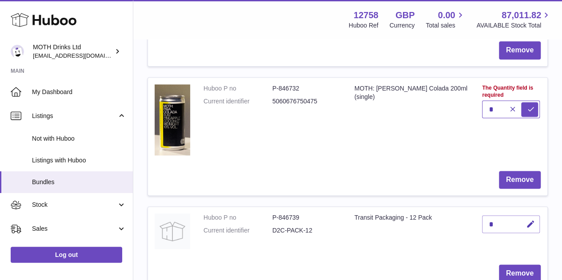
type input "*"
click at [521, 102] on button "submit" at bounding box center [529, 109] width 17 height 14
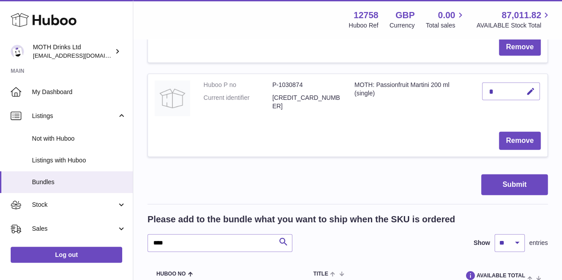
scroll to position [1020, 0]
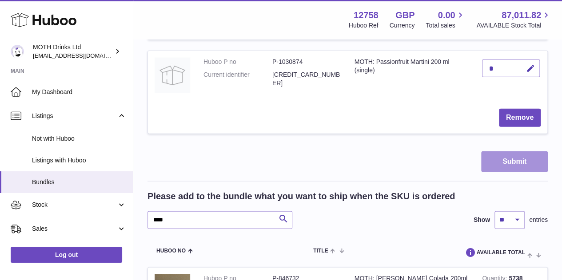
click at [491, 159] on button "Submit" at bounding box center [514, 162] width 67 height 21
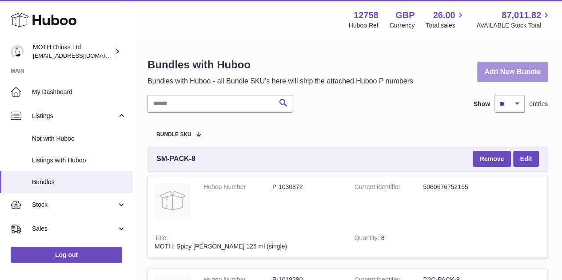
click at [522, 68] on link "Add New Bundle" at bounding box center [512, 72] width 71 height 21
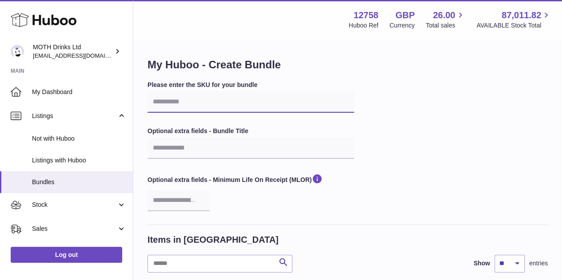
click at [224, 99] on input "text" at bounding box center [251, 102] width 207 height 21
